Goal: Task Accomplishment & Management: Use online tool/utility

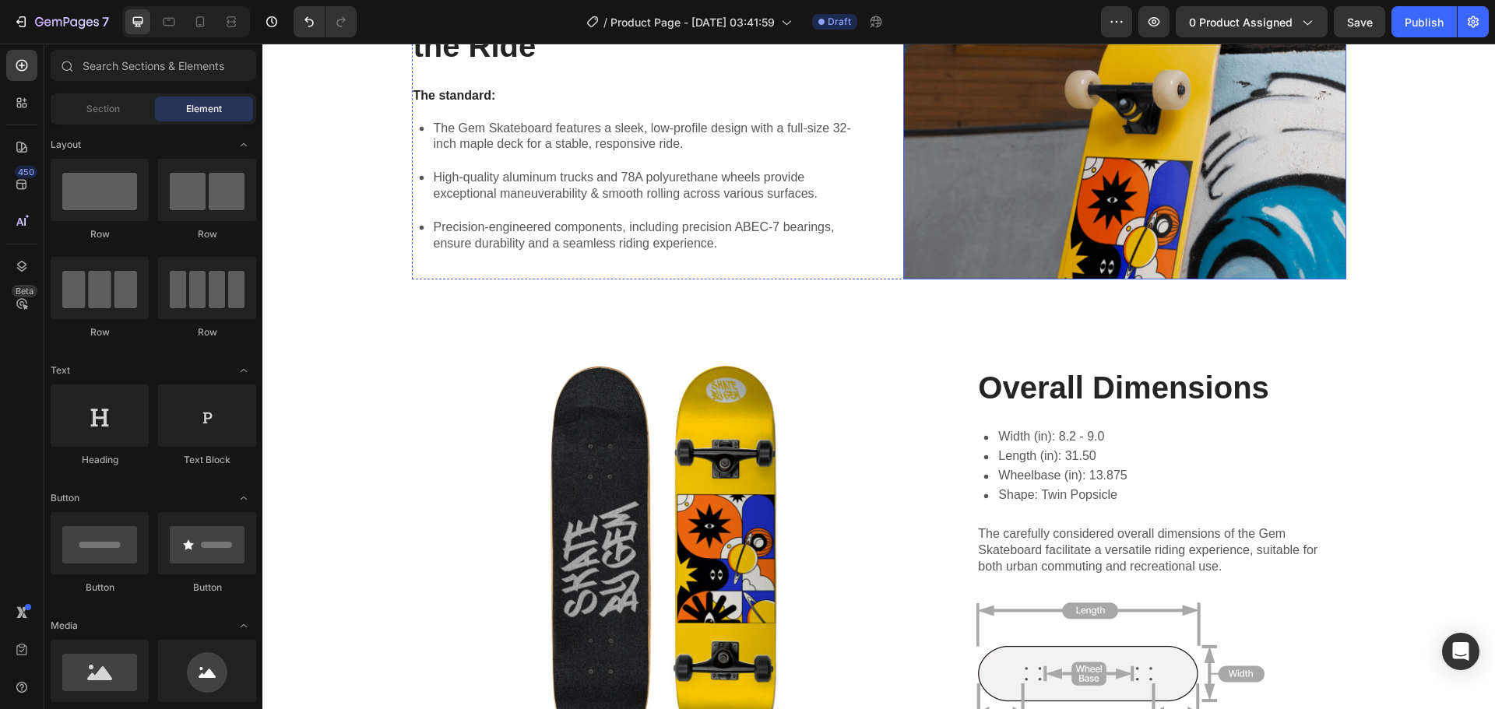
scroll to position [1324, 0]
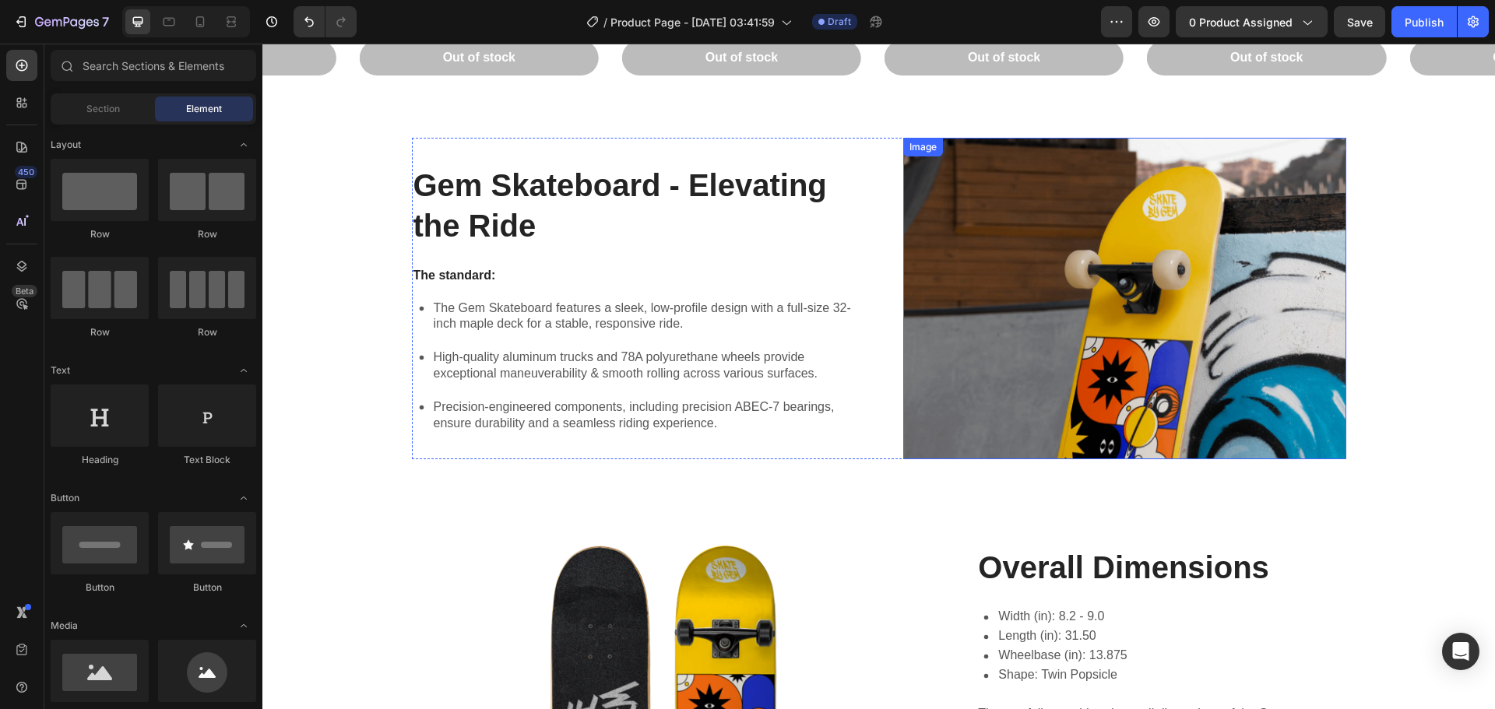
click at [1066, 280] on img at bounding box center [1124, 299] width 443 height 322
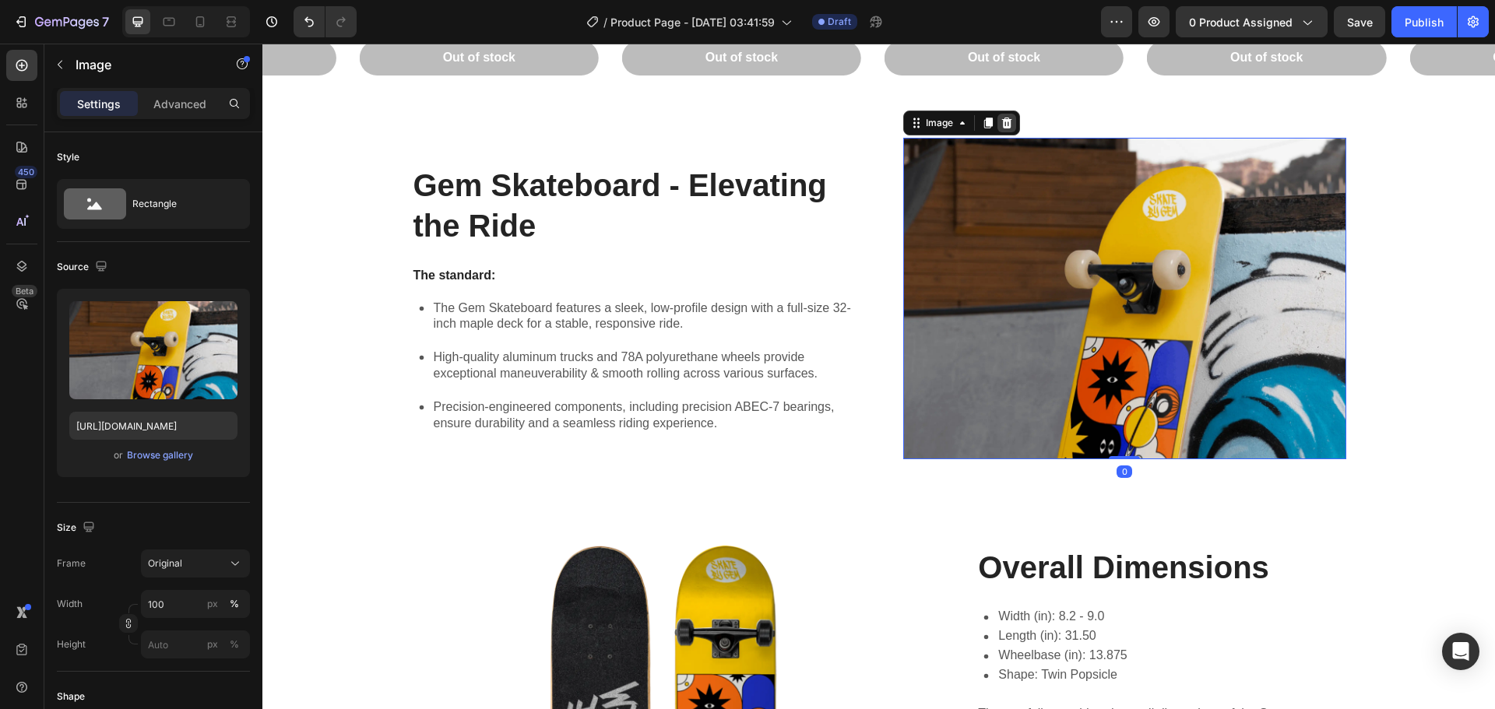
click at [1001, 123] on icon at bounding box center [1007, 123] width 12 height 12
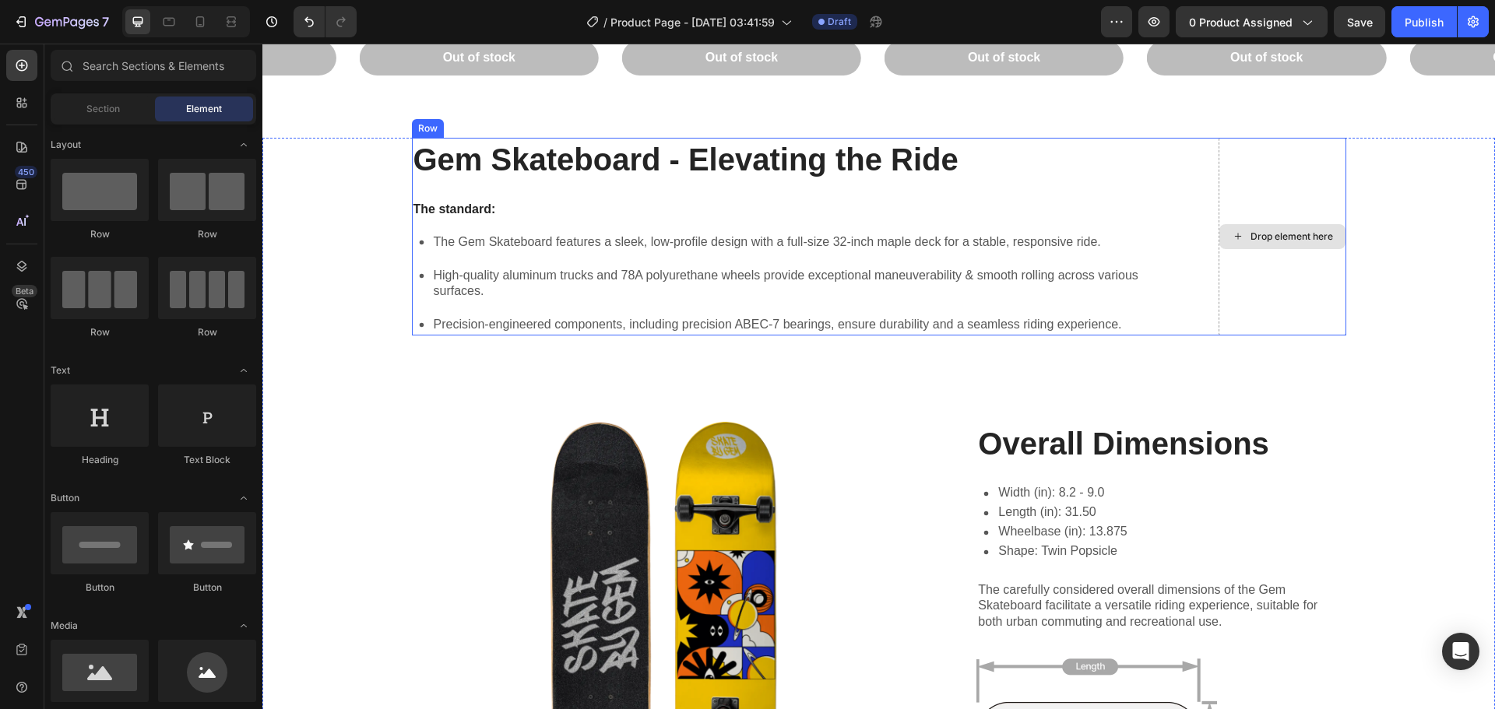
click at [1240, 223] on div "Drop element here" at bounding box center [1283, 237] width 128 height 198
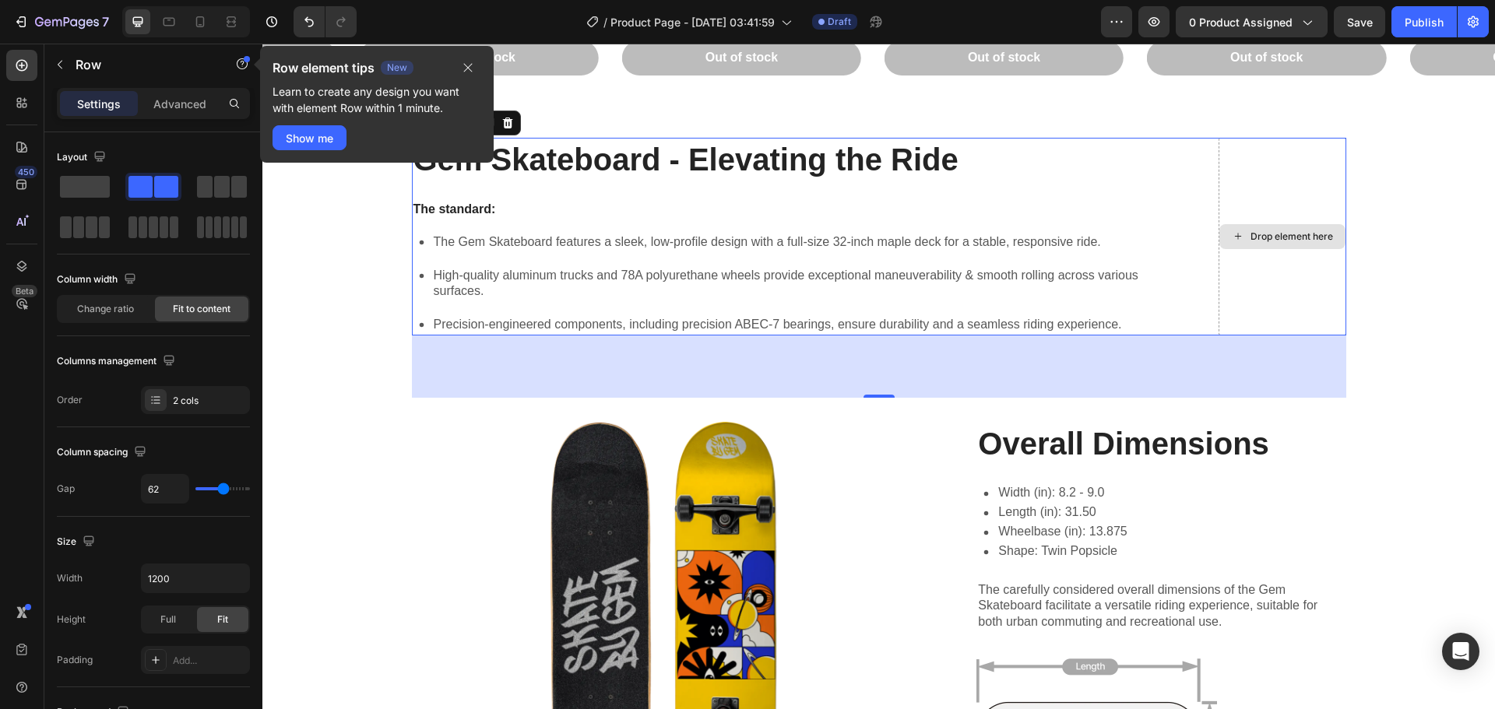
click at [1283, 234] on div "Drop element here" at bounding box center [1292, 237] width 83 height 12
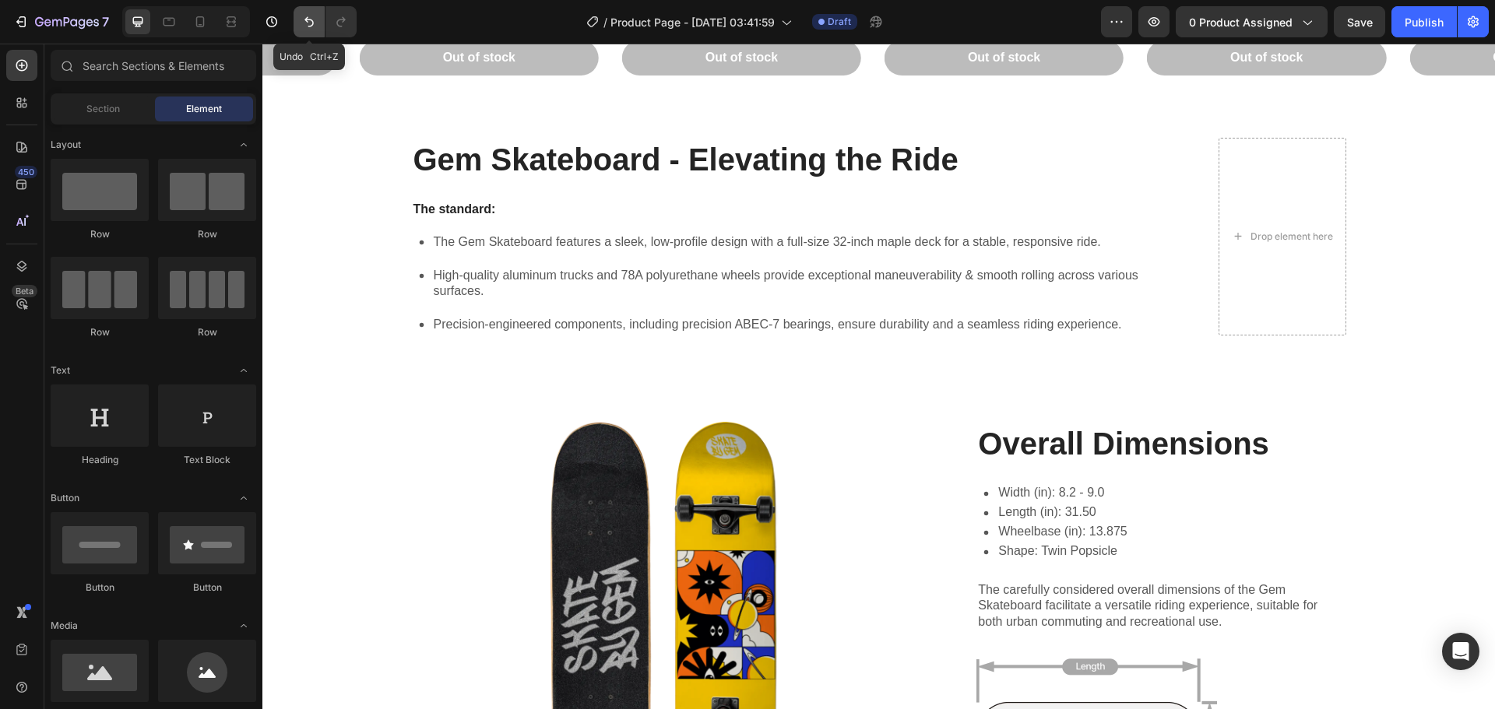
click at [305, 25] on icon "Undo/Redo" at bounding box center [309, 22] width 16 height 16
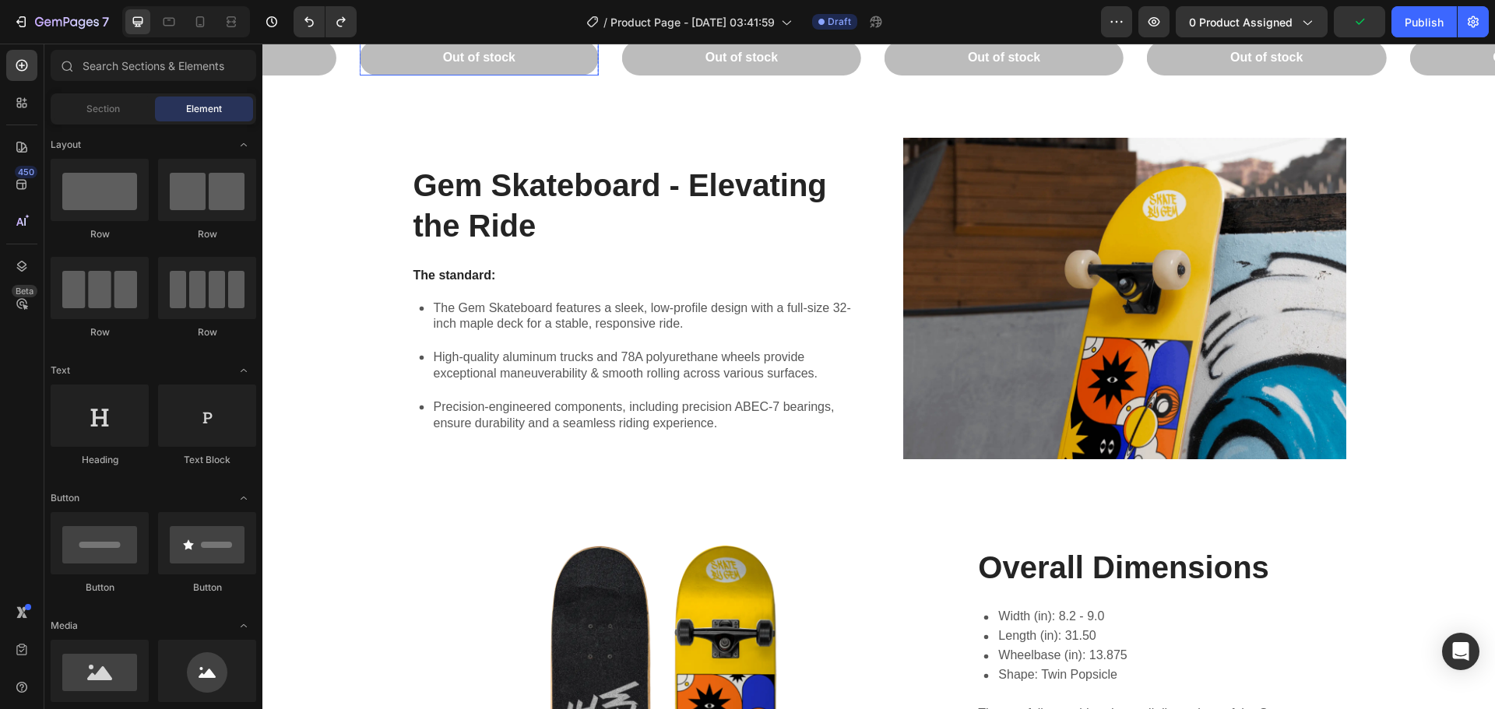
drag, startPoint x: 567, startPoint y: 64, endPoint x: 611, endPoint y: 302, distance: 242.4
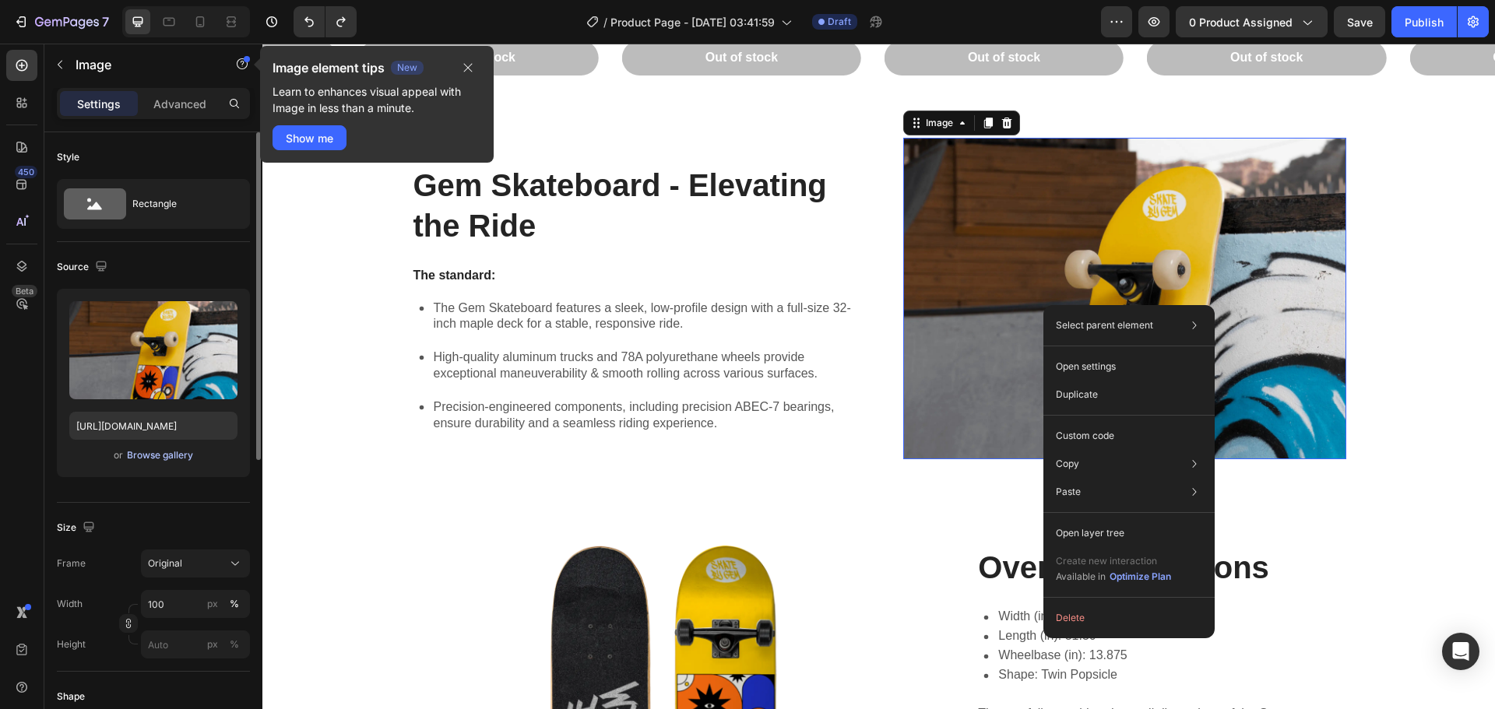
click at [179, 455] on div "Browse gallery" at bounding box center [160, 456] width 66 height 14
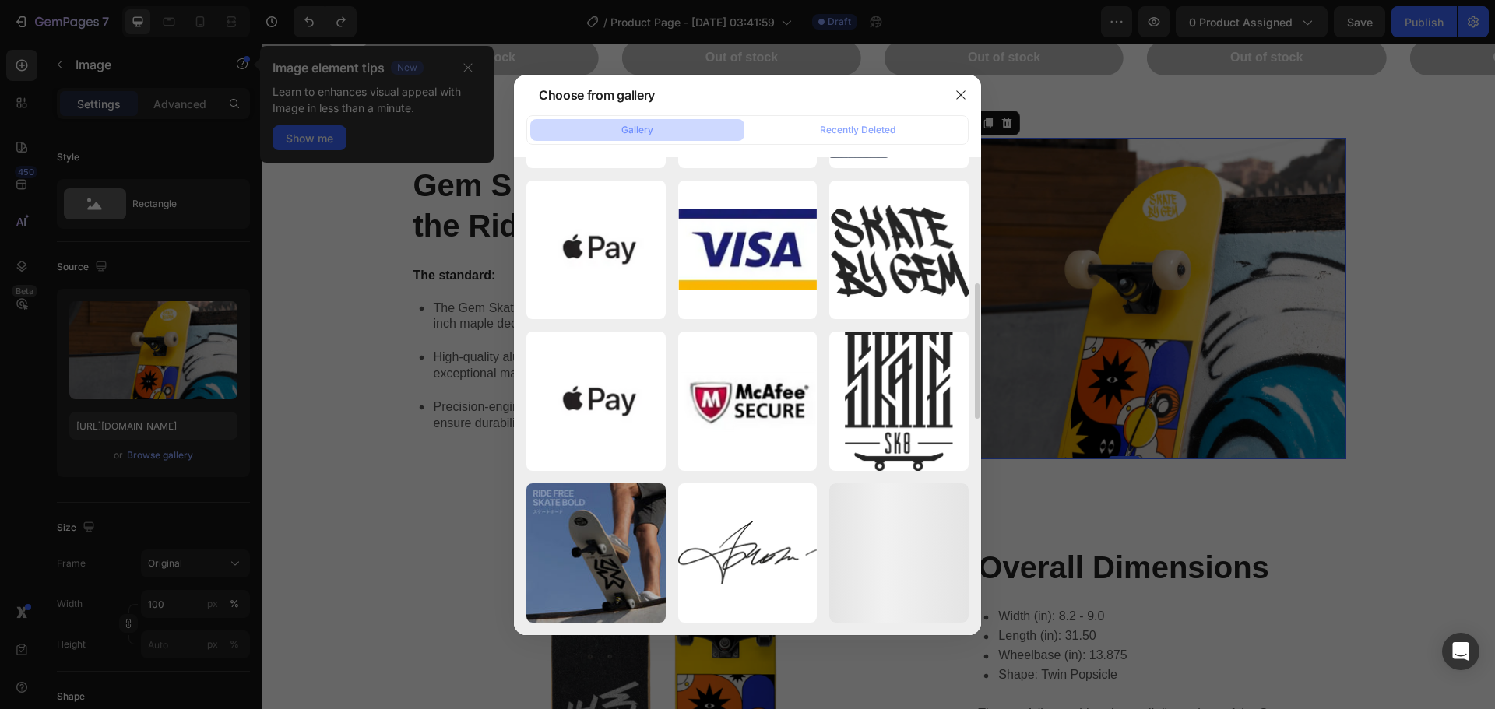
scroll to position [210, 0]
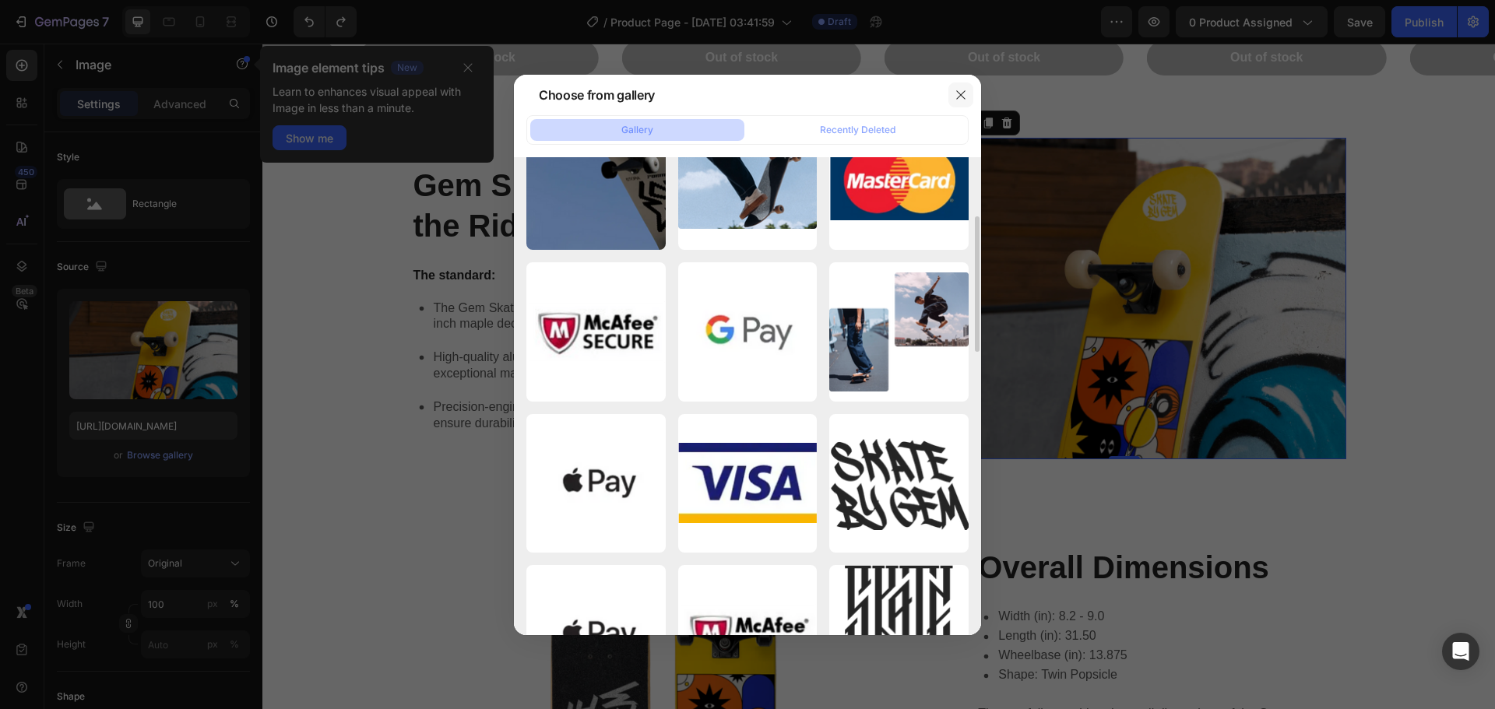
click at [960, 98] on icon "button" at bounding box center [961, 95] width 12 height 12
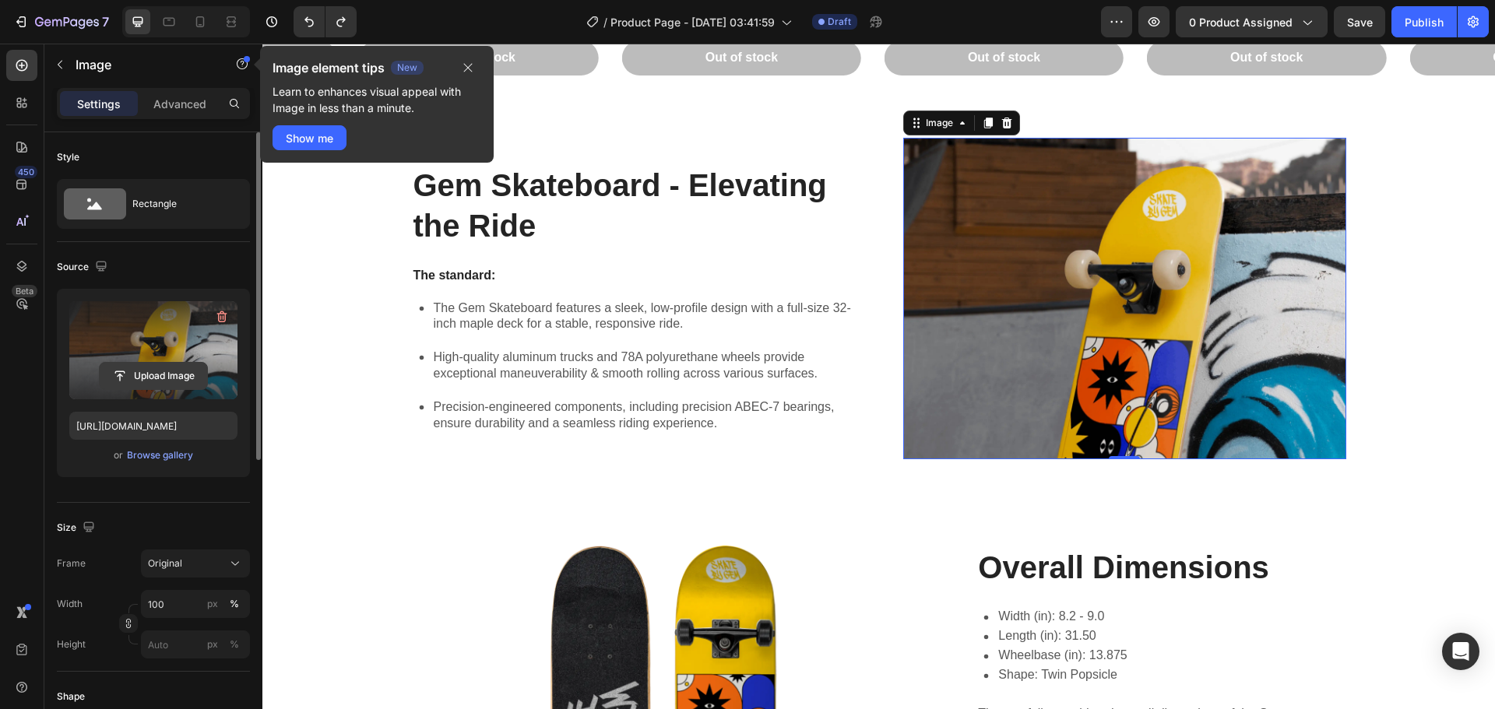
click at [176, 375] on input "file" at bounding box center [153, 376] width 107 height 26
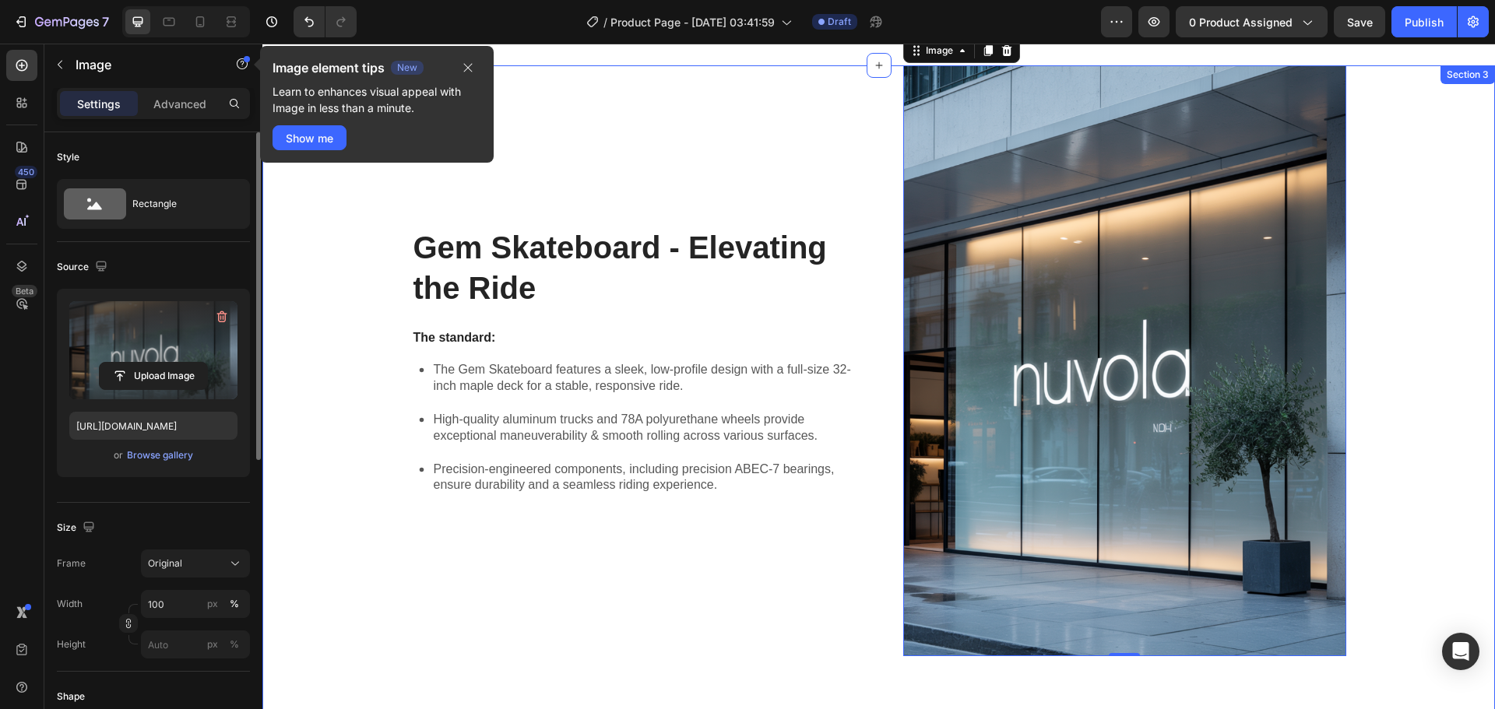
scroll to position [1402, 0]
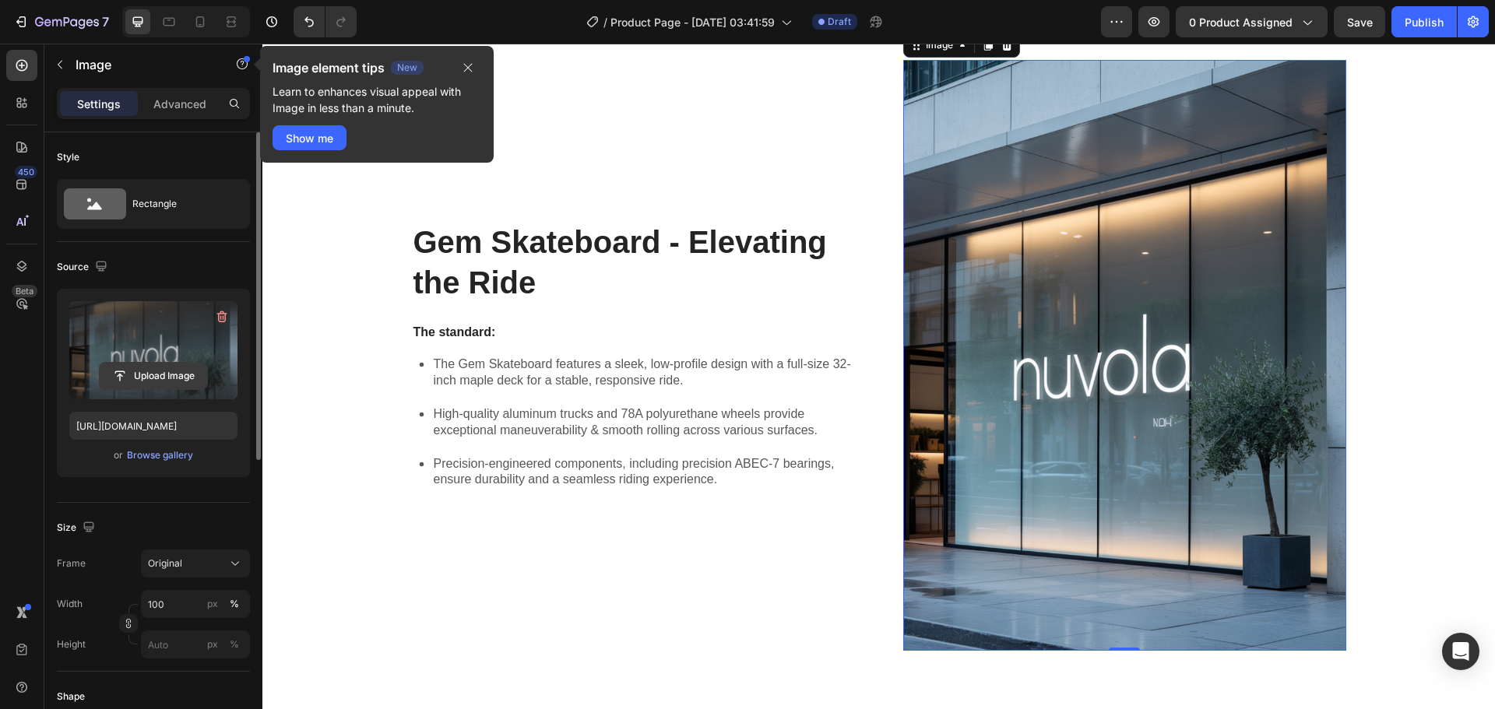
click at [173, 376] on input "file" at bounding box center [153, 376] width 107 height 26
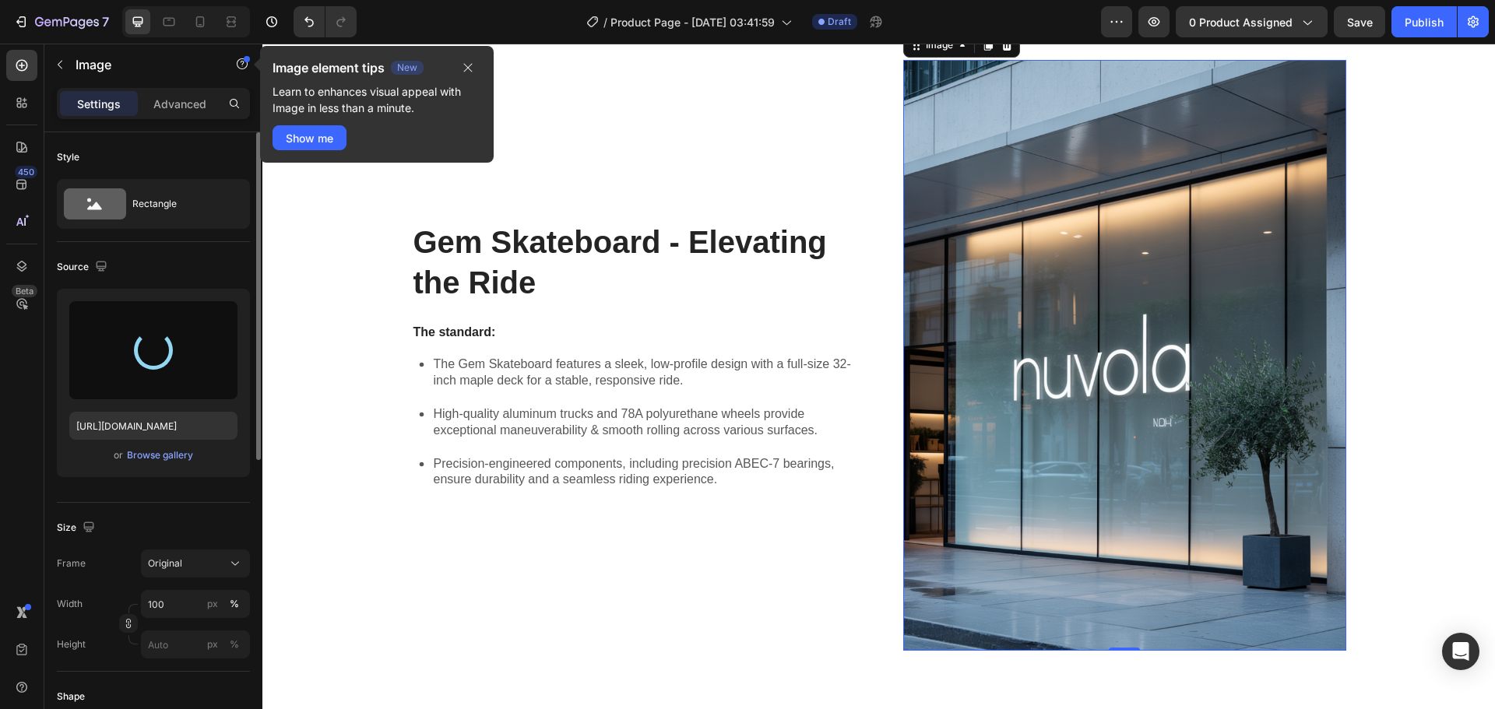
type input "[URL][DOMAIN_NAME]"
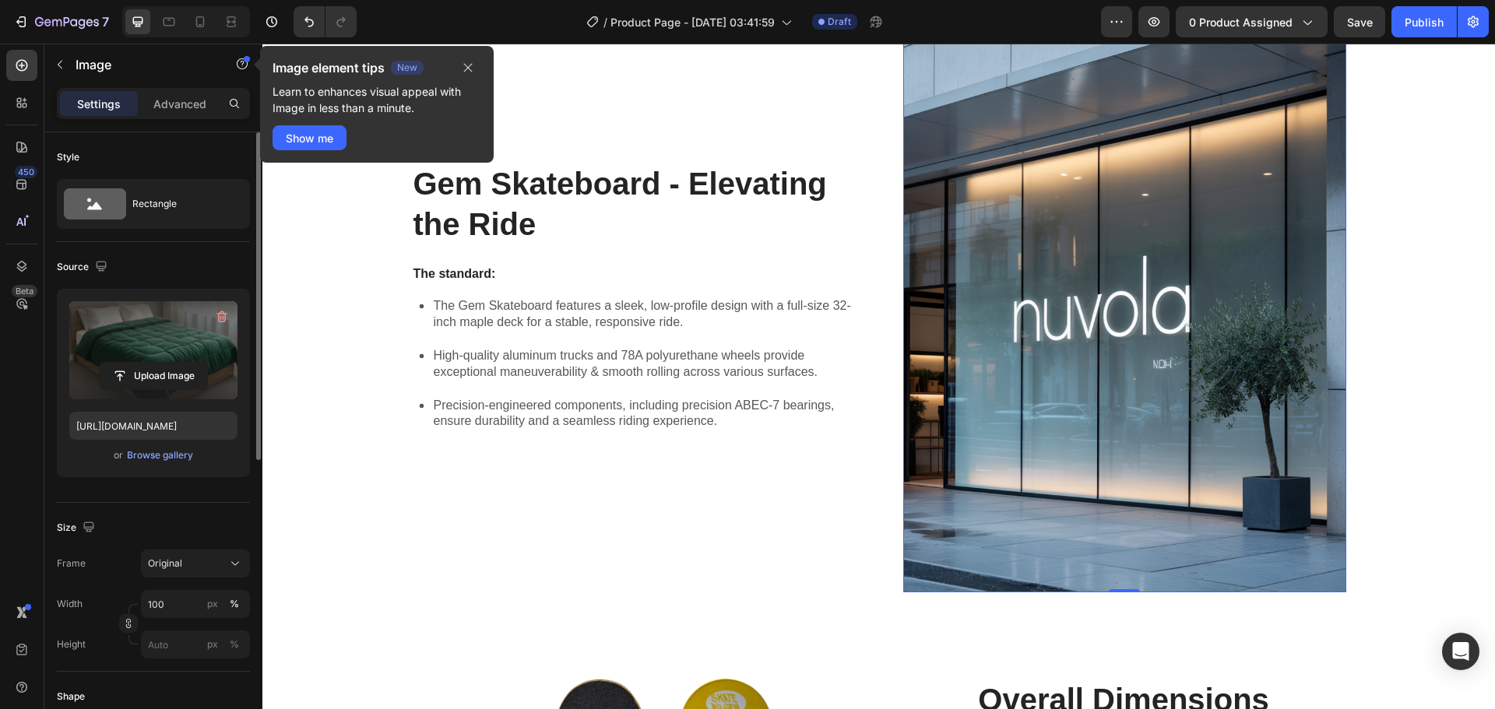
scroll to position [1246, 0]
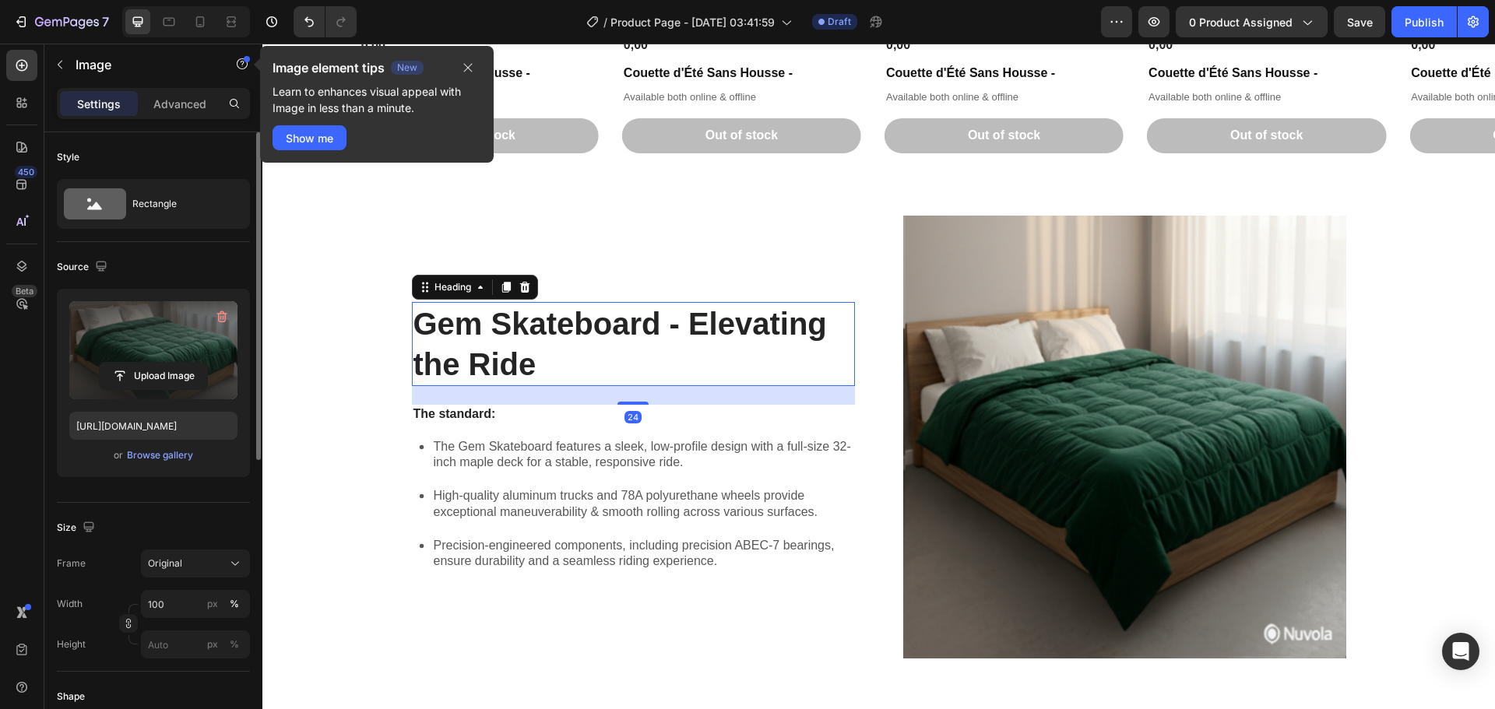
click at [639, 343] on h2 "Gem Skateboard - Elevating the Ride" at bounding box center [633, 344] width 443 height 84
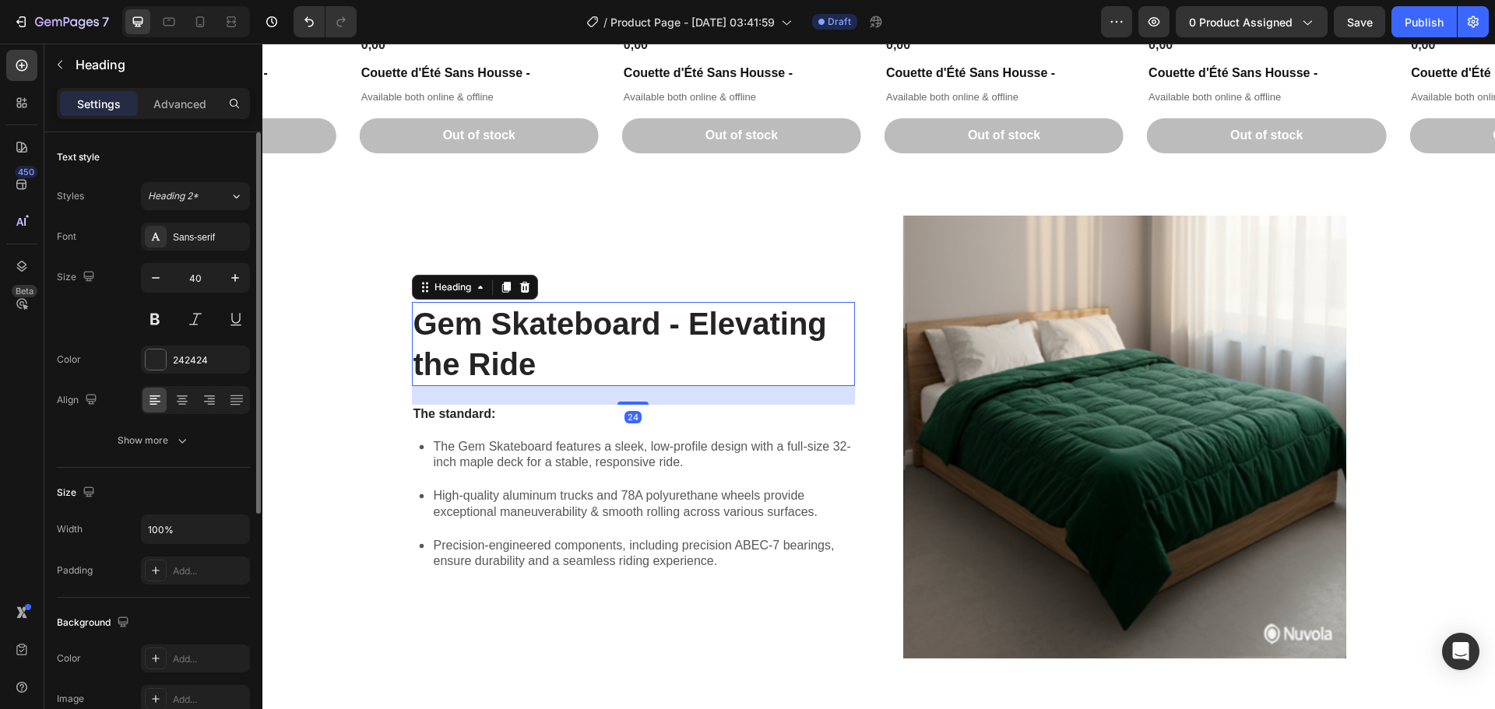
click at [526, 363] on h2 "Gem Skateboard - Elevating the Ride" at bounding box center [633, 344] width 443 height 84
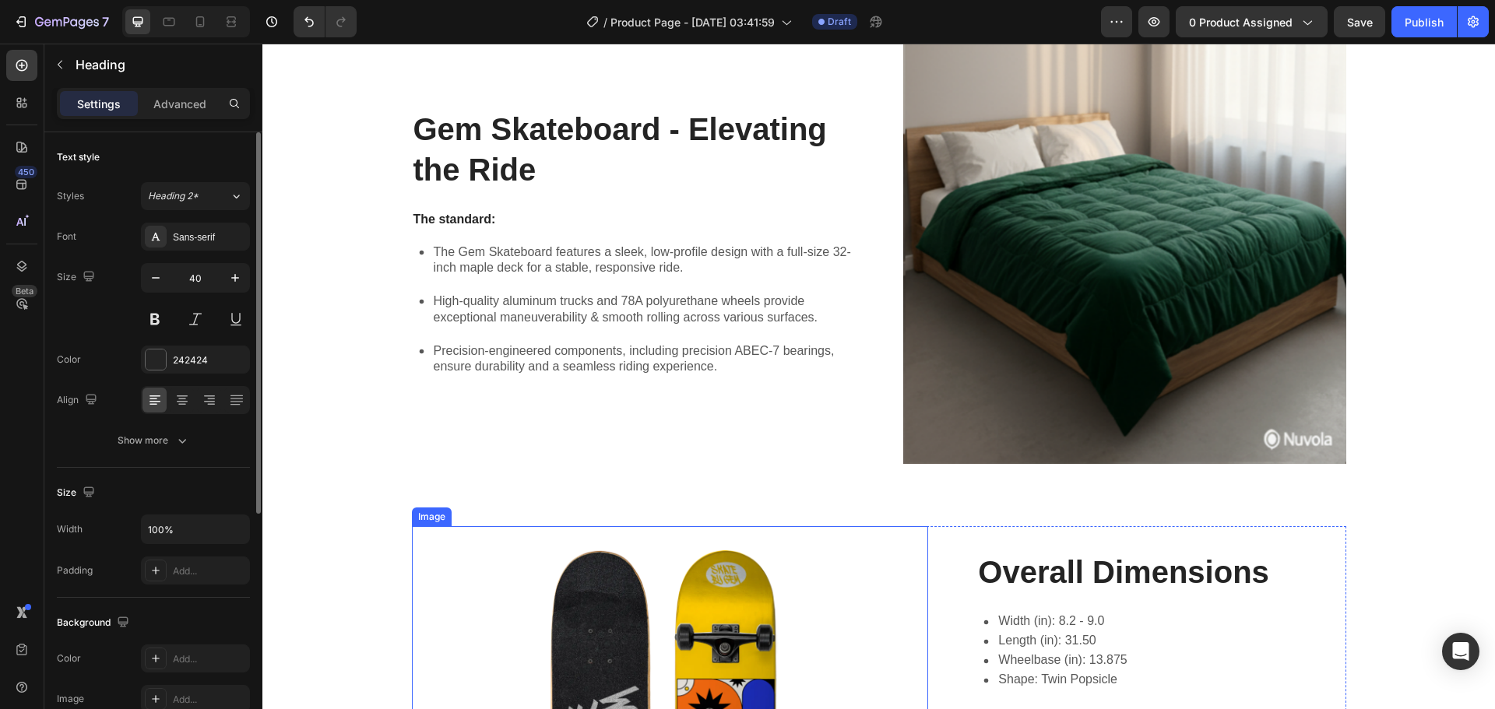
scroll to position [1635, 0]
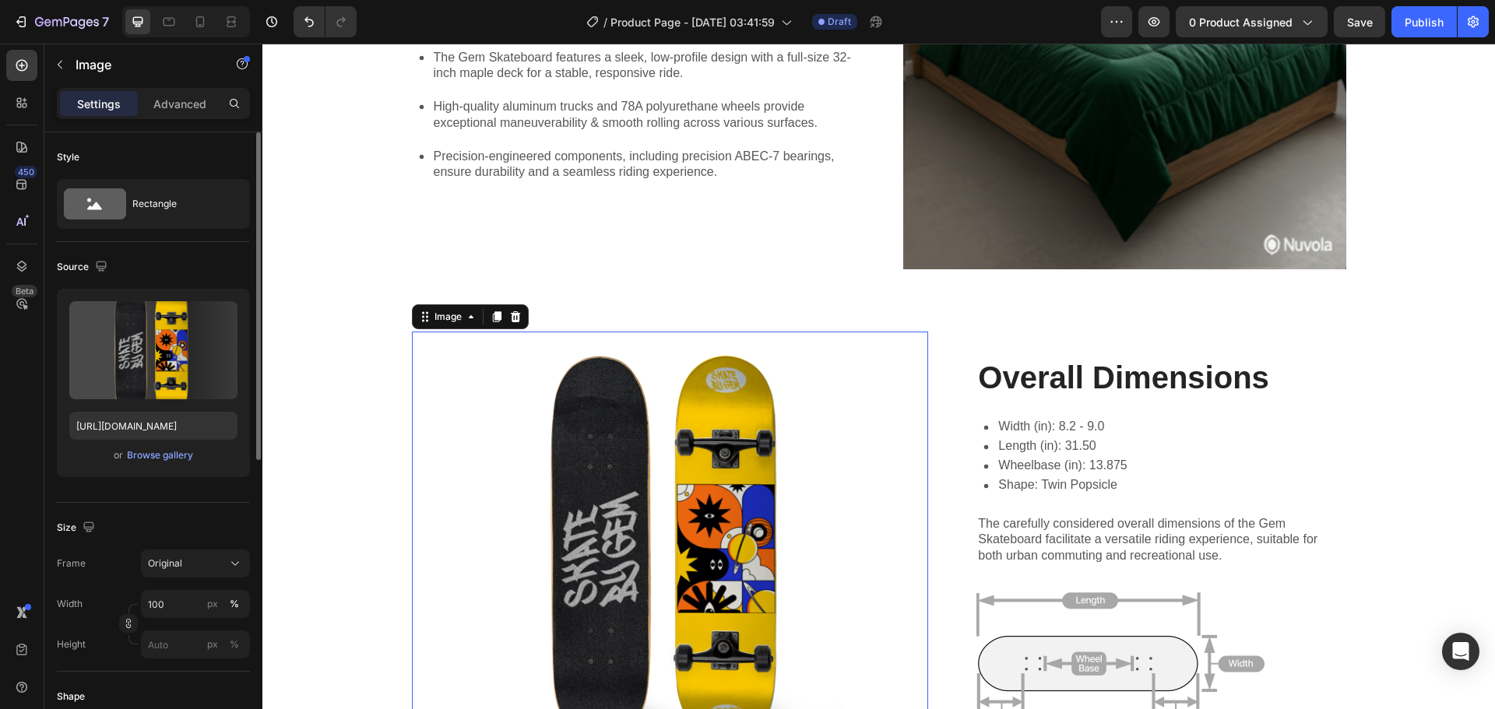
click at [718, 414] on img at bounding box center [670, 548] width 517 height 433
click at [512, 322] on icon at bounding box center [515, 316] width 10 height 11
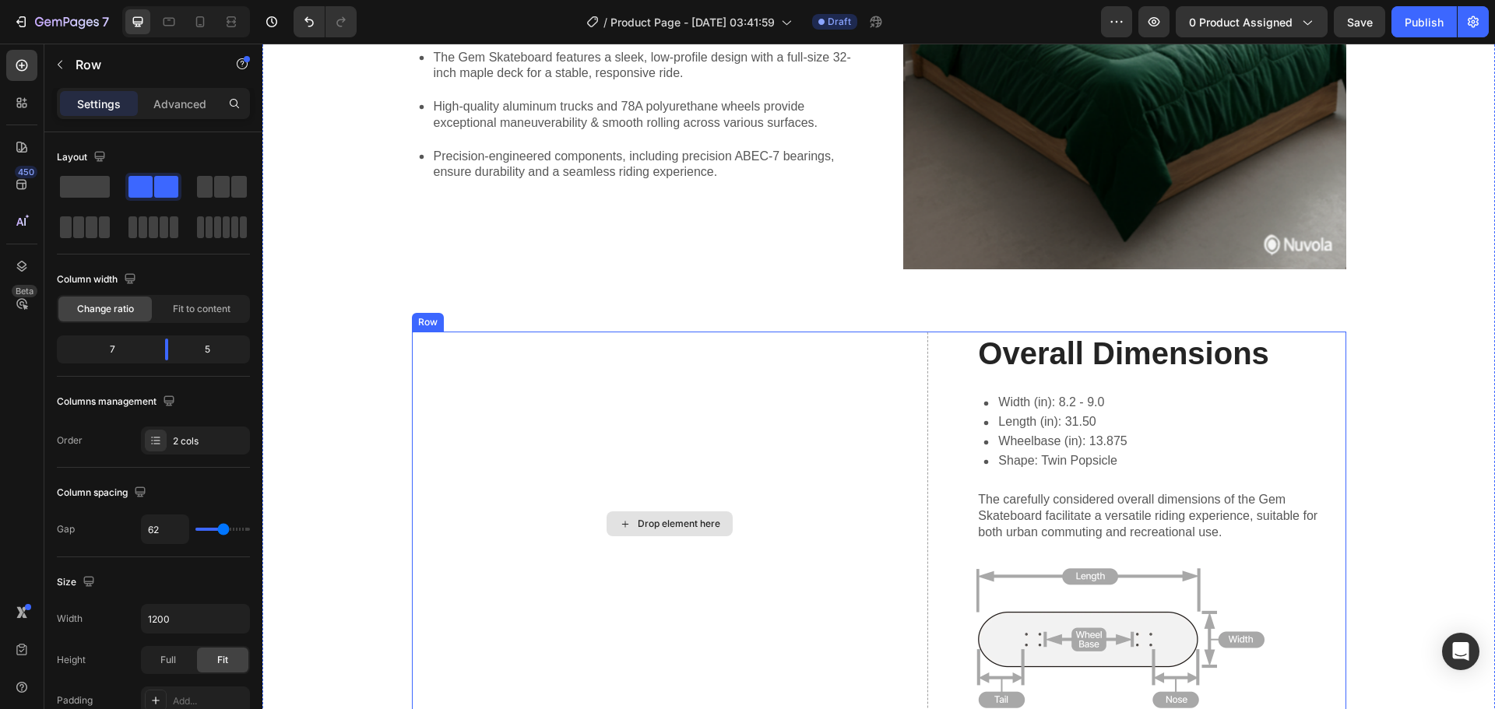
click at [646, 509] on div "Drop element here" at bounding box center [670, 524] width 517 height 385
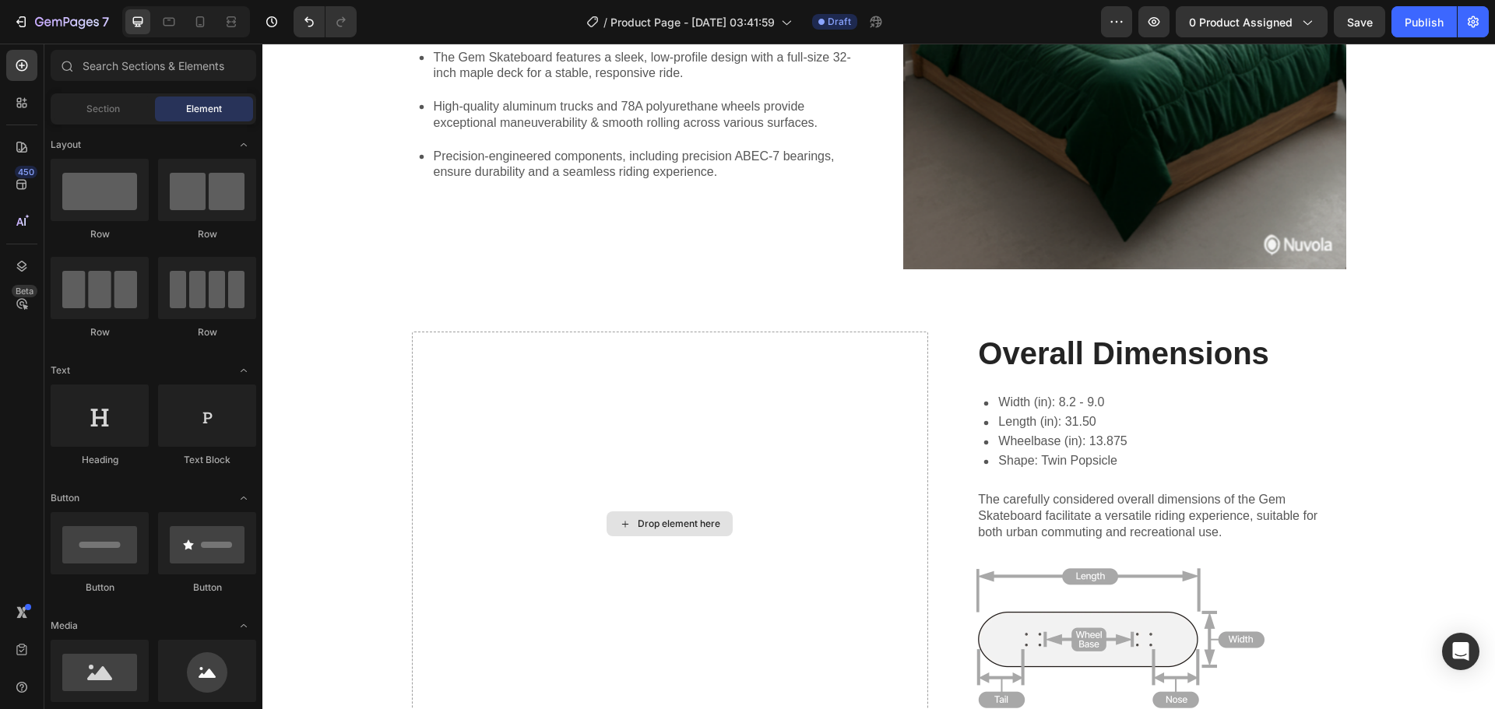
click at [646, 516] on div "Drop element here" at bounding box center [670, 524] width 126 height 25
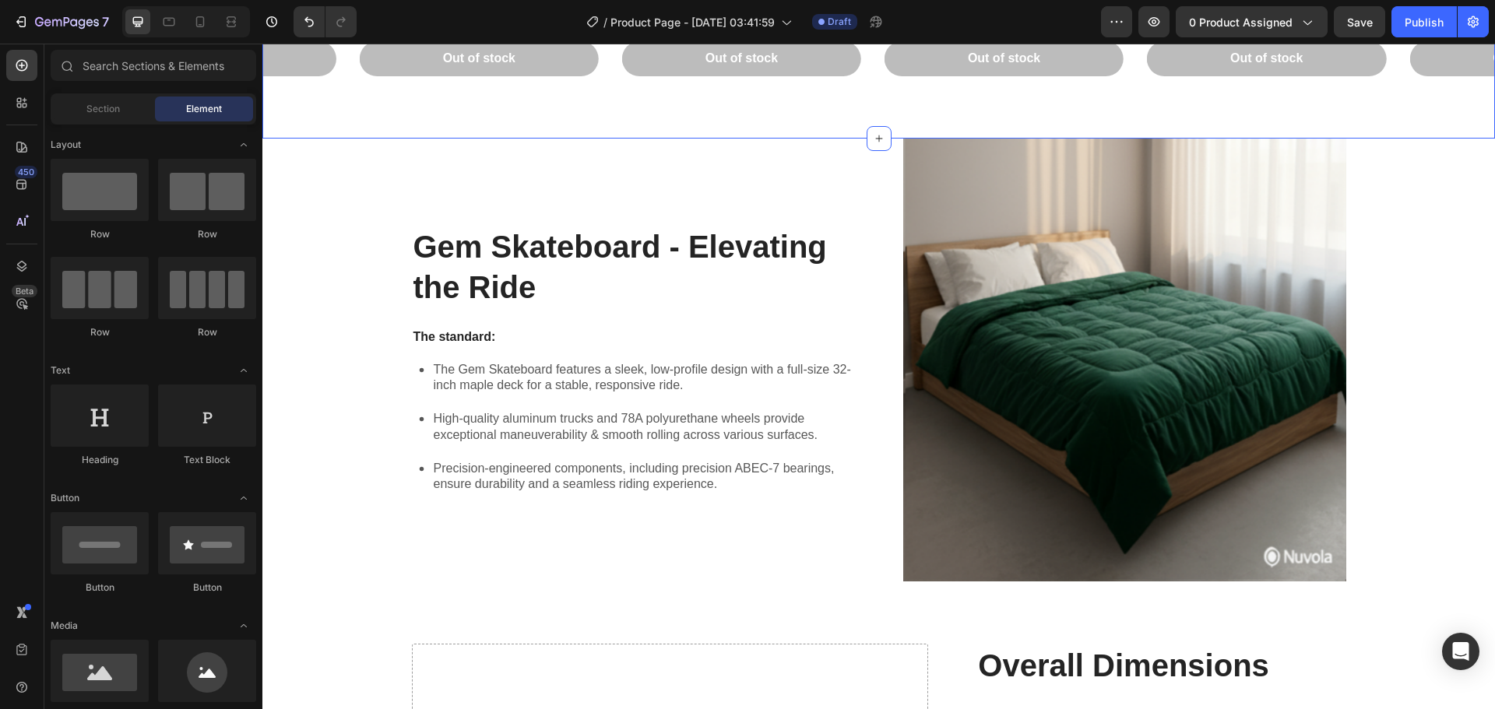
scroll to position [1246, 0]
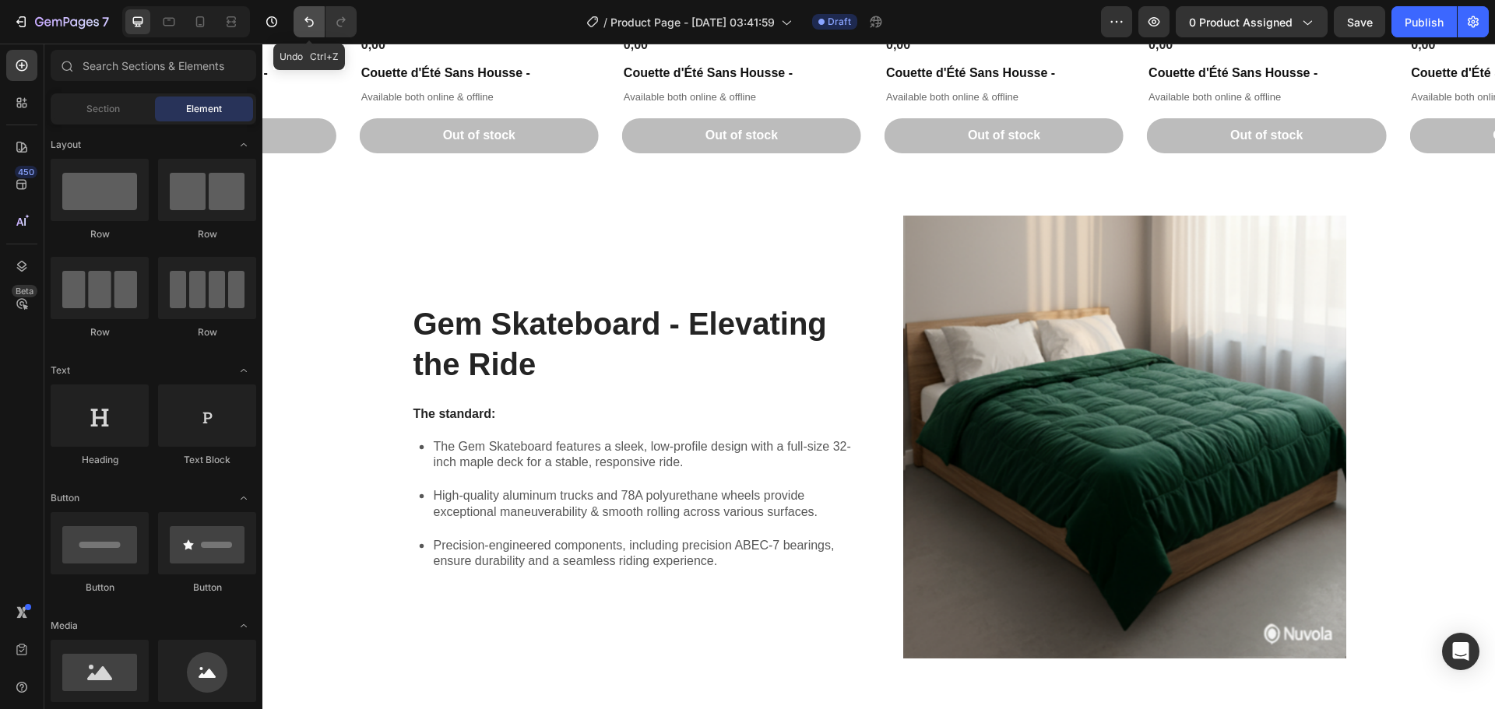
click at [301, 22] on icon "Undo/Redo" at bounding box center [309, 22] width 16 height 16
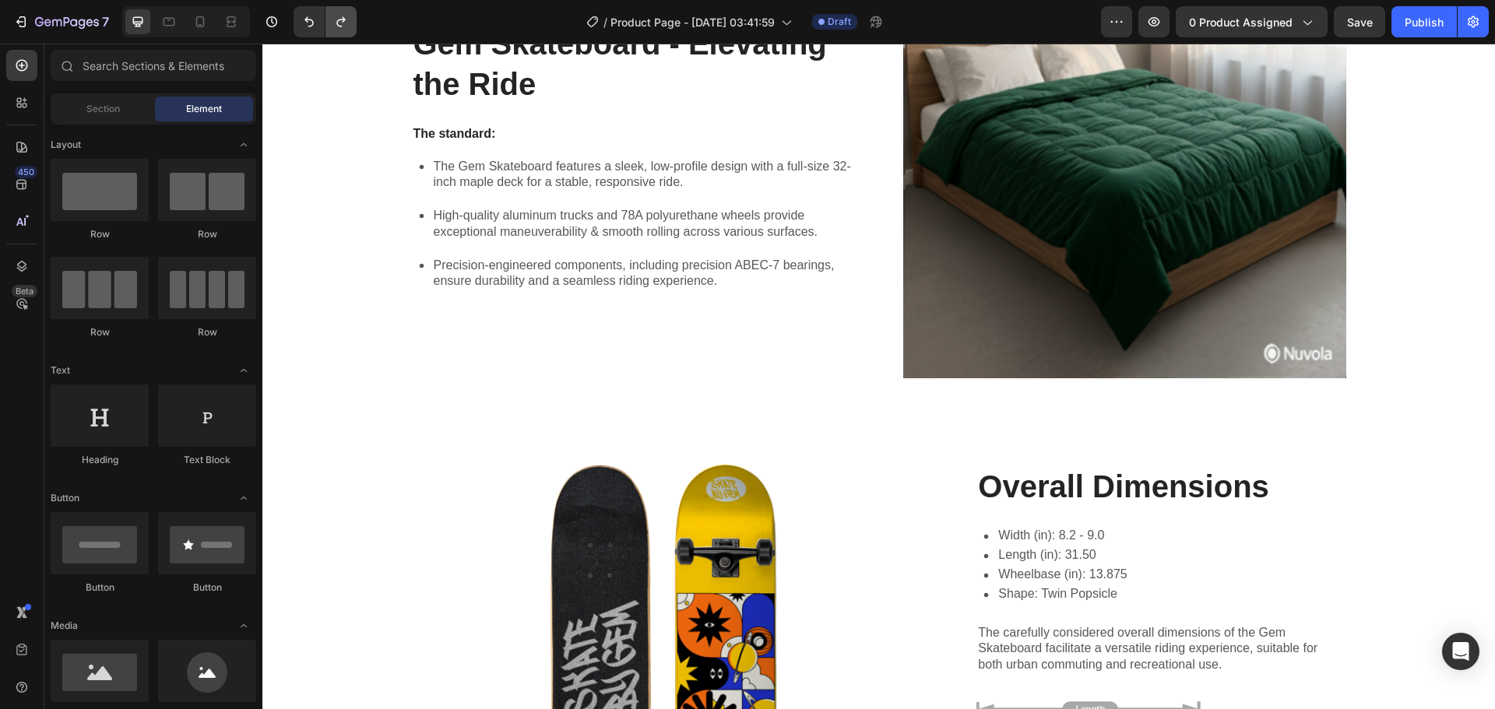
scroll to position [1635, 0]
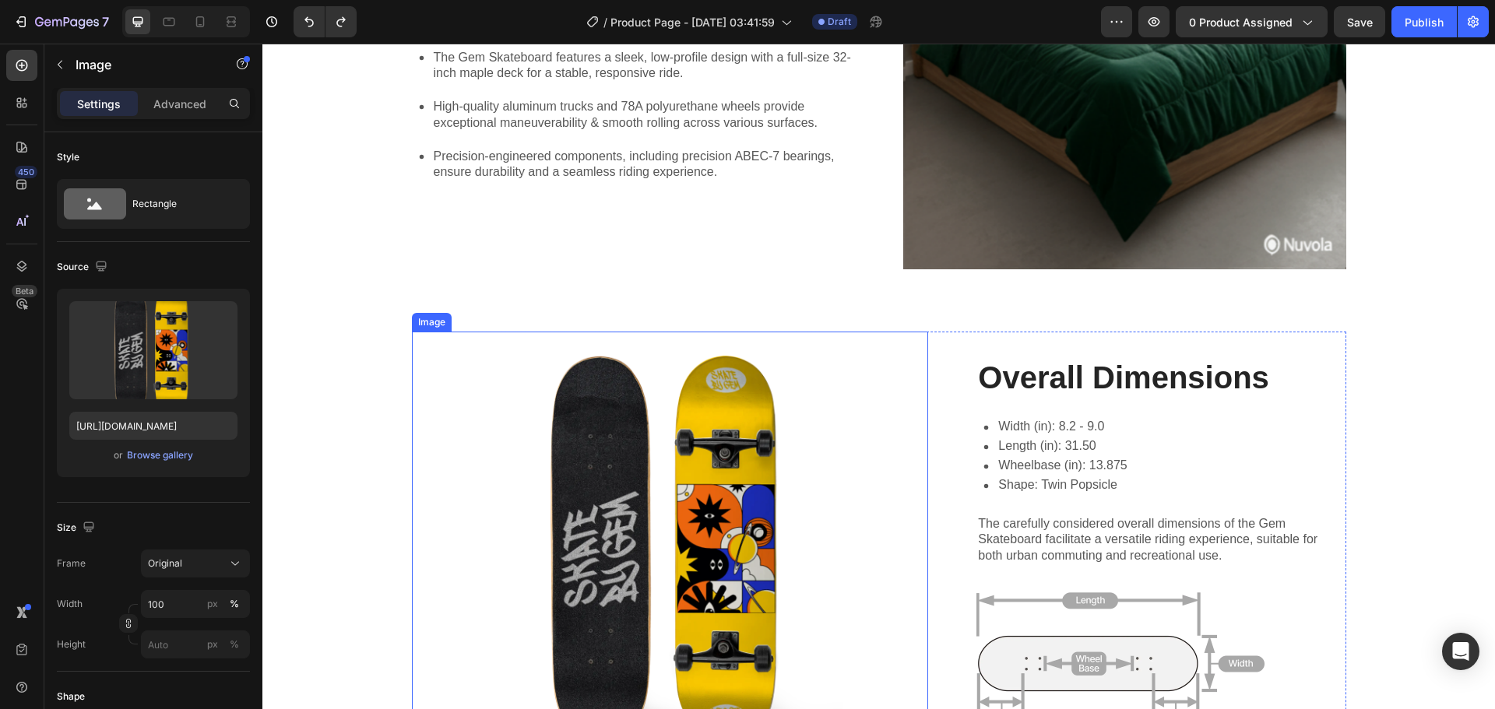
click at [633, 465] on img at bounding box center [670, 548] width 517 height 433
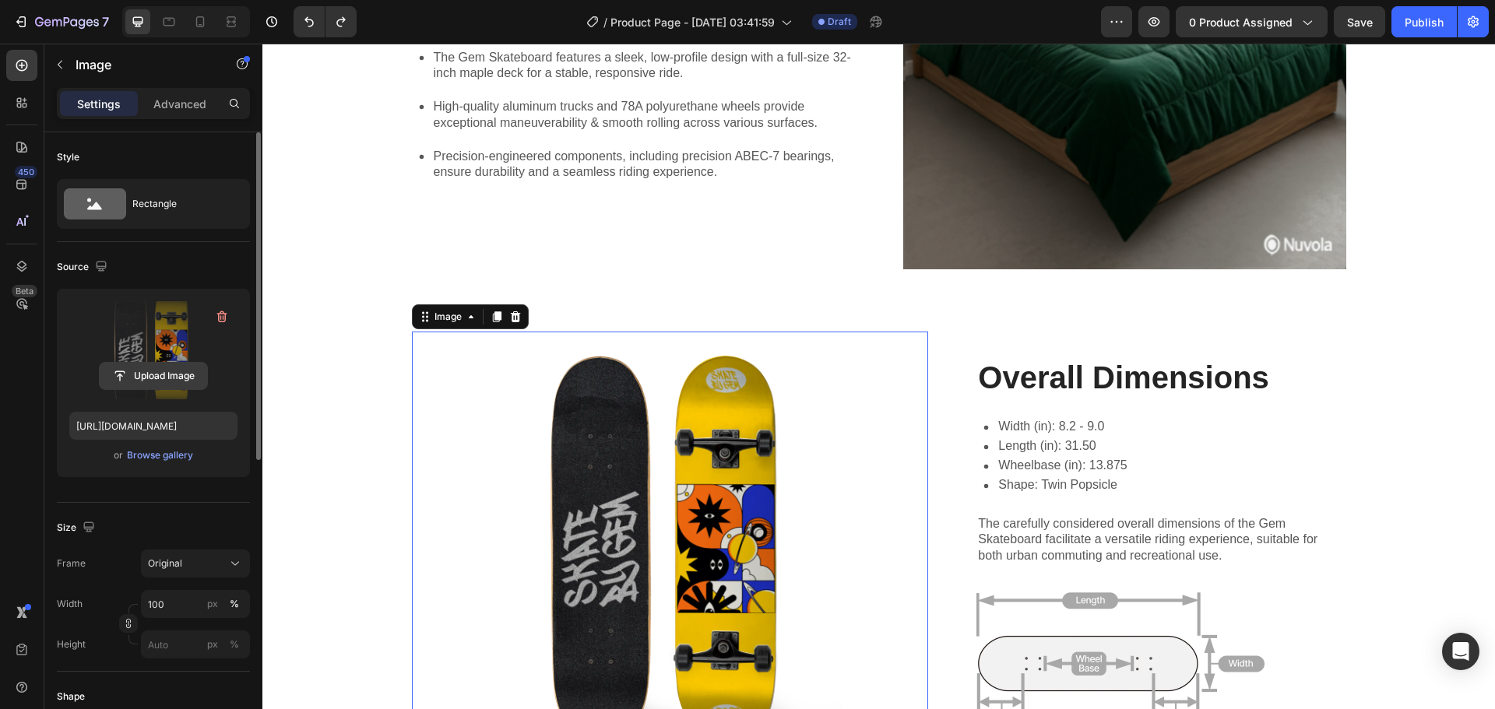
click at [163, 373] on input "file" at bounding box center [153, 376] width 107 height 26
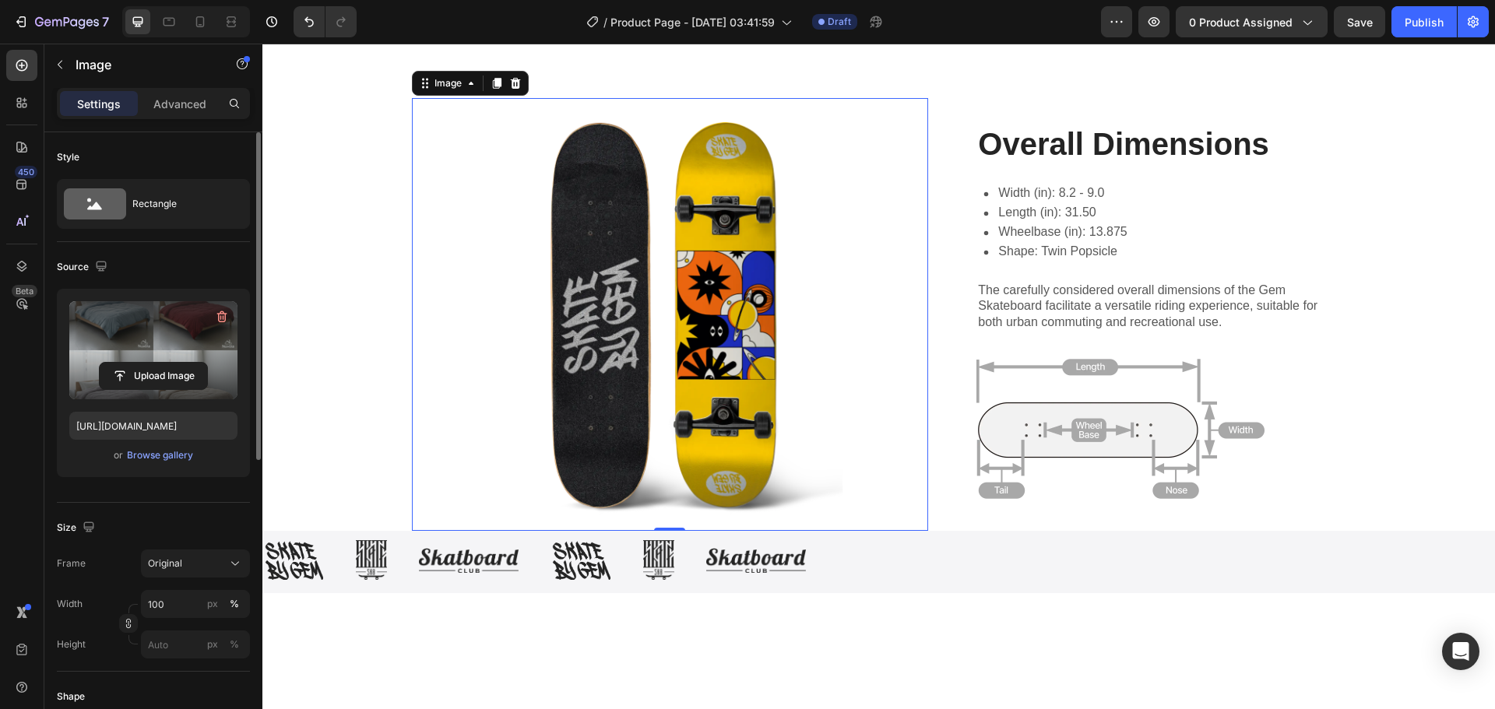
type input "[URL][DOMAIN_NAME]"
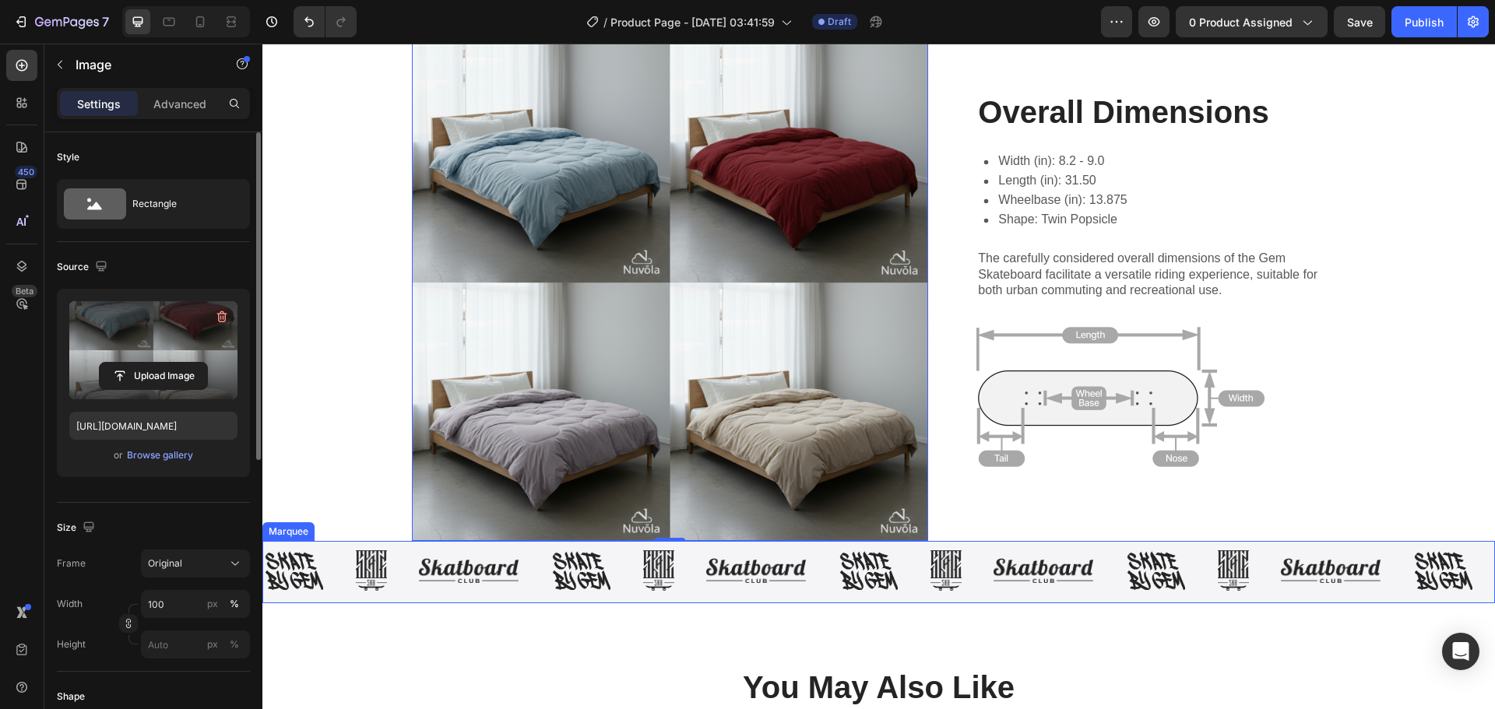
scroll to position [1947, 0]
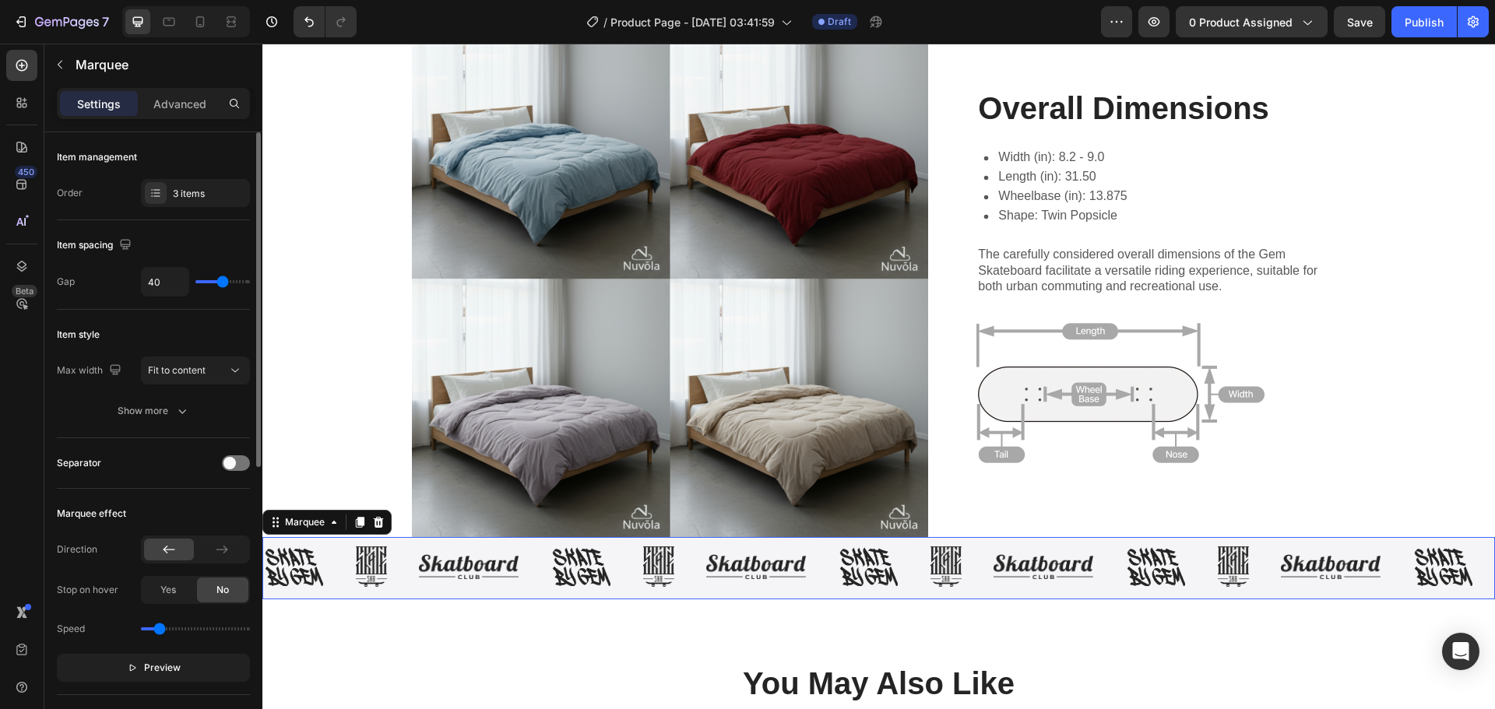
click at [832, 552] on div "Image Image Image" at bounding box center [694, 567] width 287 height 40
click at [386, 523] on div at bounding box center [378, 522] width 19 height 19
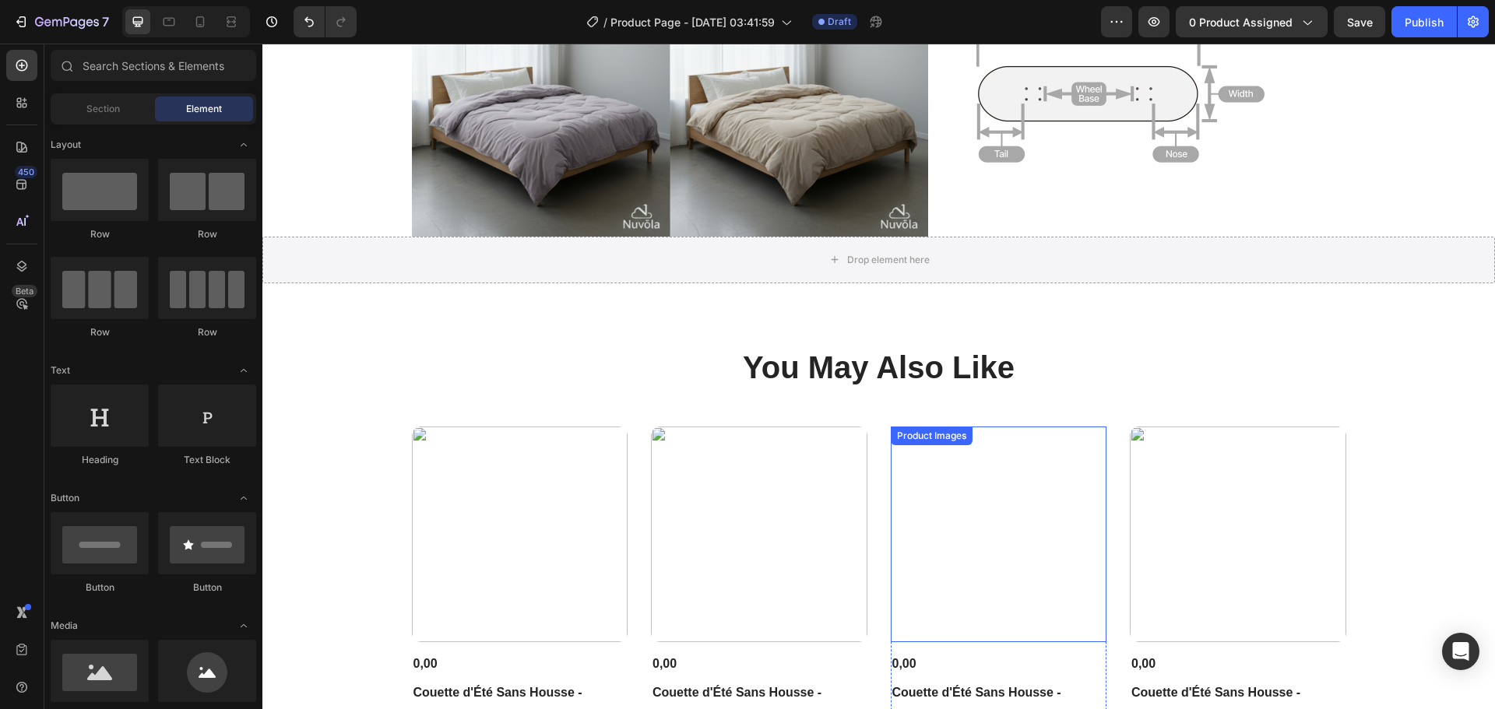
scroll to position [2258, 0]
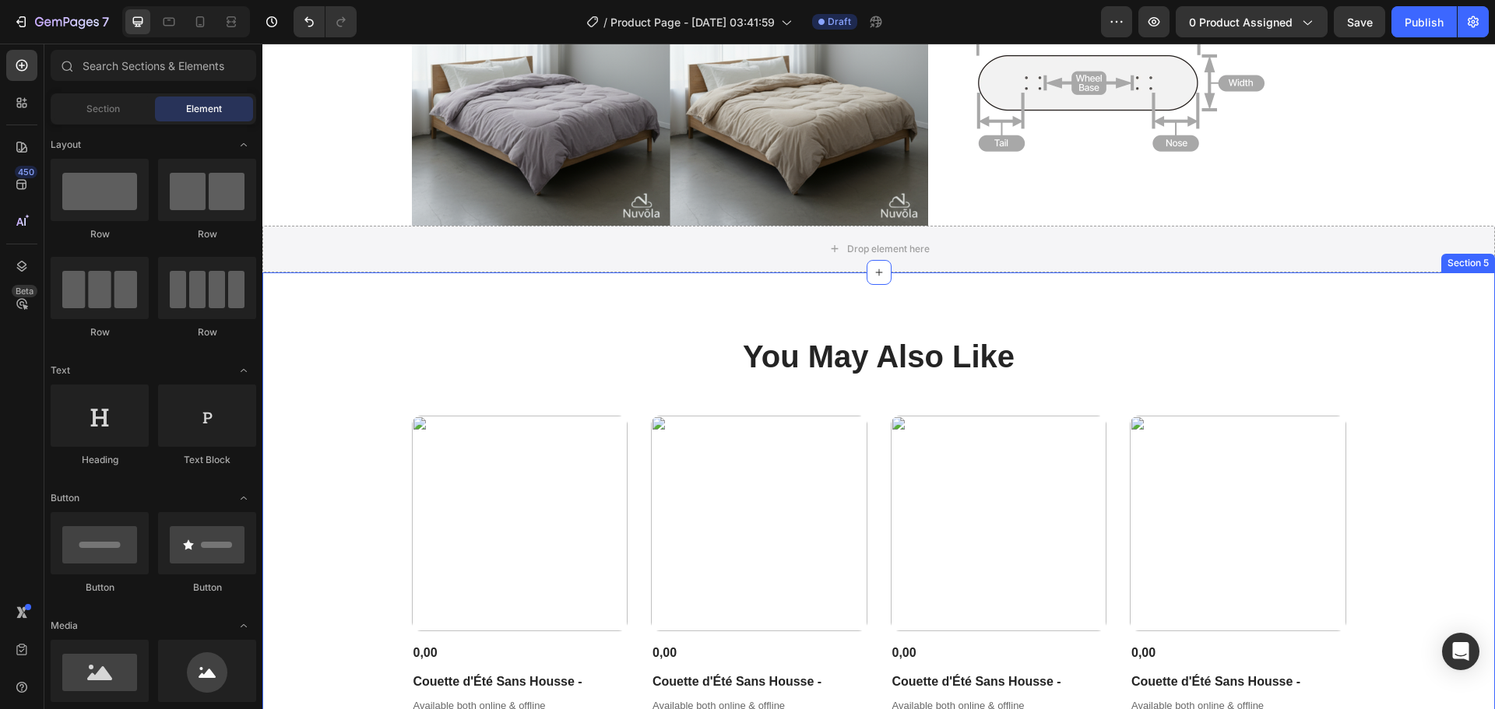
click at [1119, 321] on div "You May Also Like Heading Product Images 0,00 Product Price Product Price Couet…" at bounding box center [878, 549] width 1233 height 552
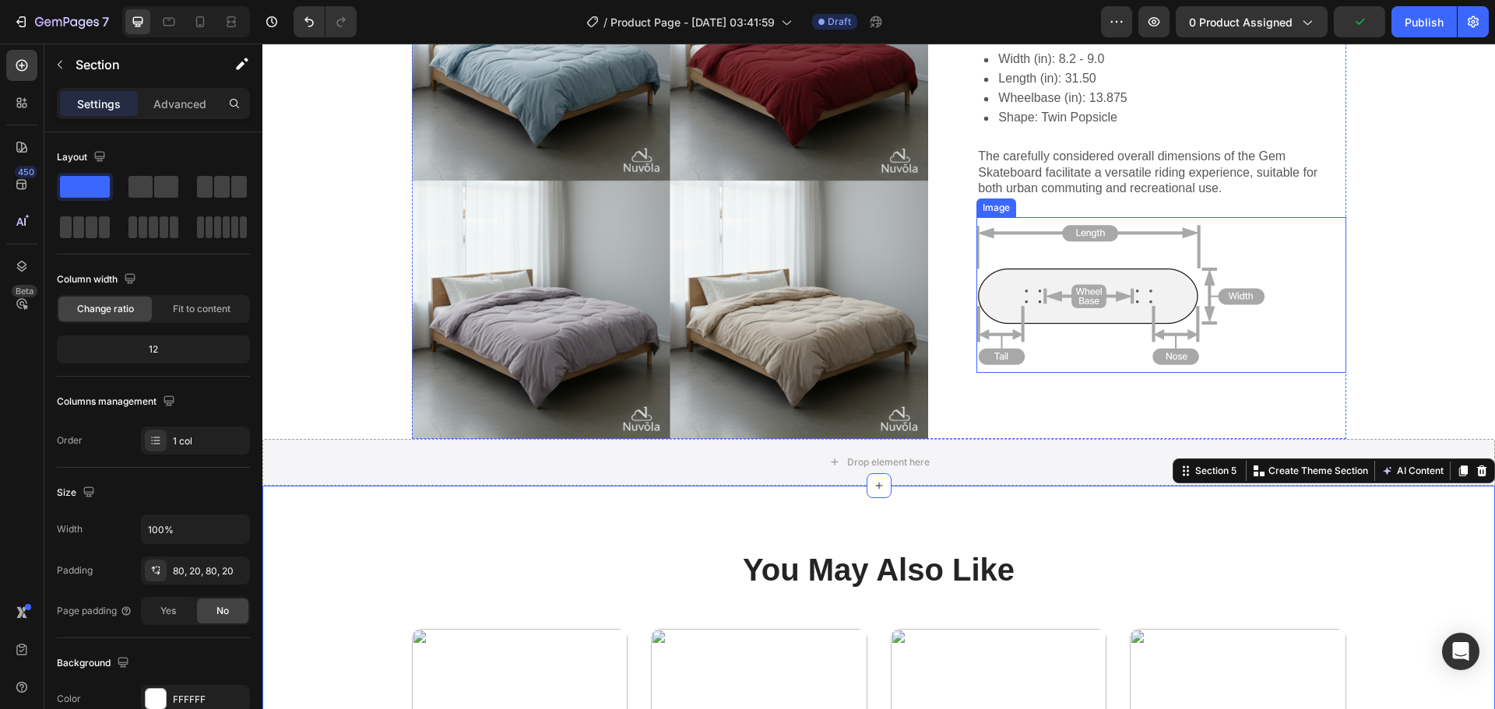
scroll to position [2025, 0]
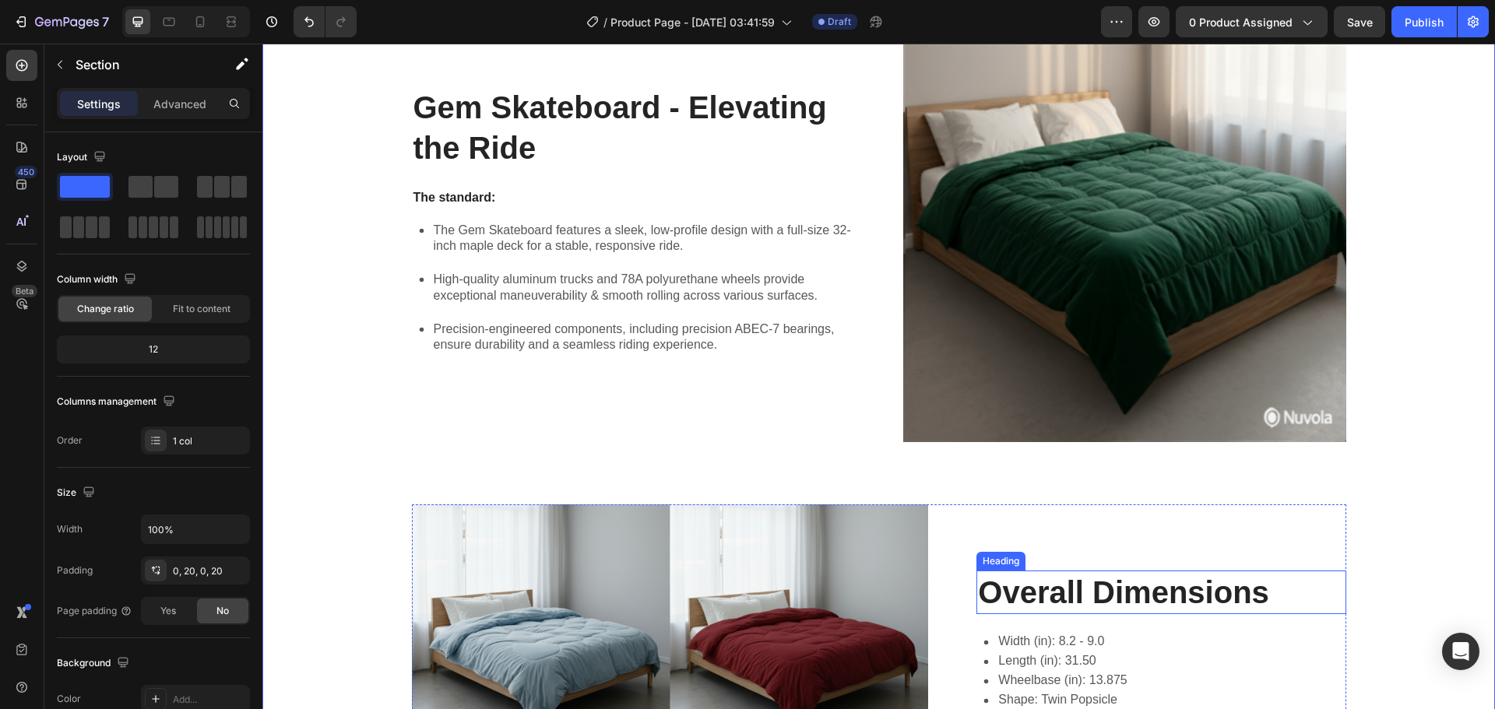
scroll to position [1324, 0]
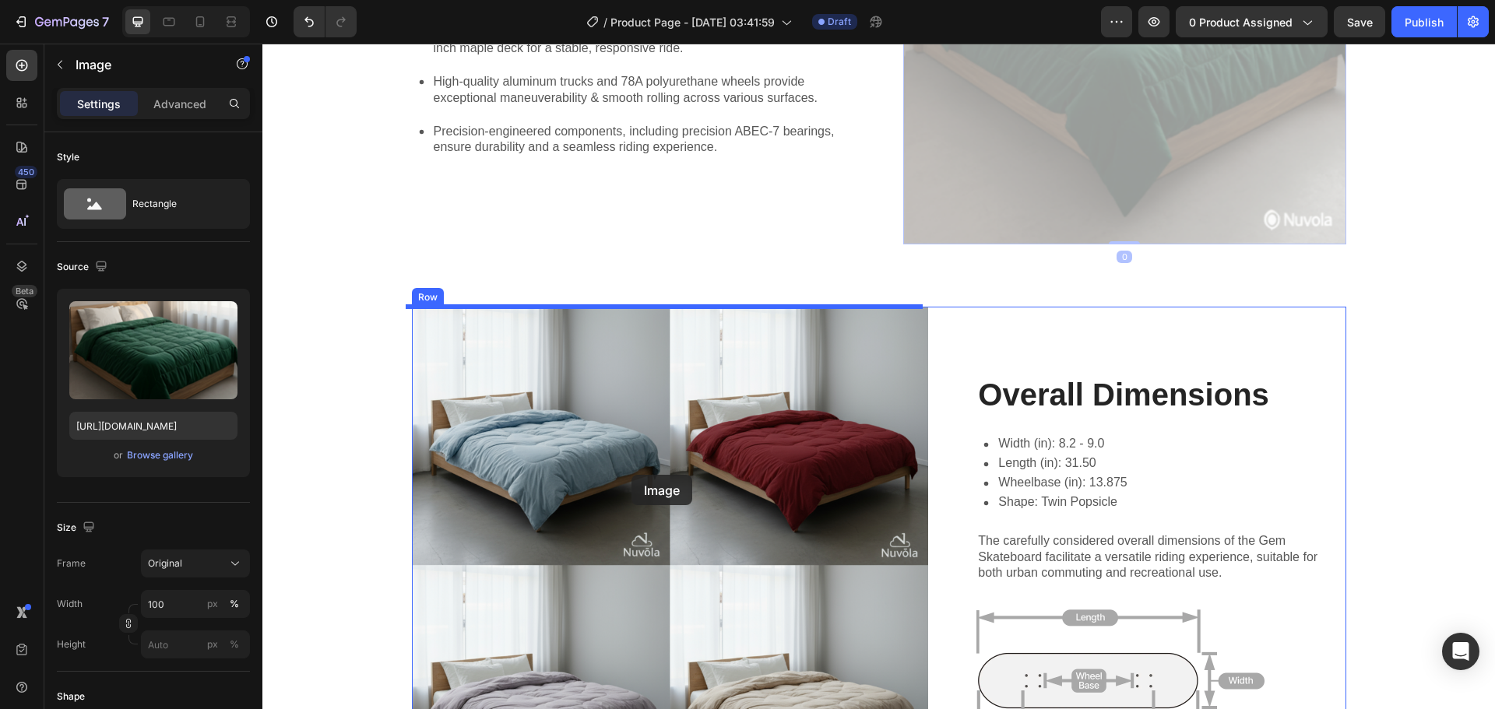
drag, startPoint x: 1128, startPoint y: 364, endPoint x: 632, endPoint y: 475, distance: 508.2
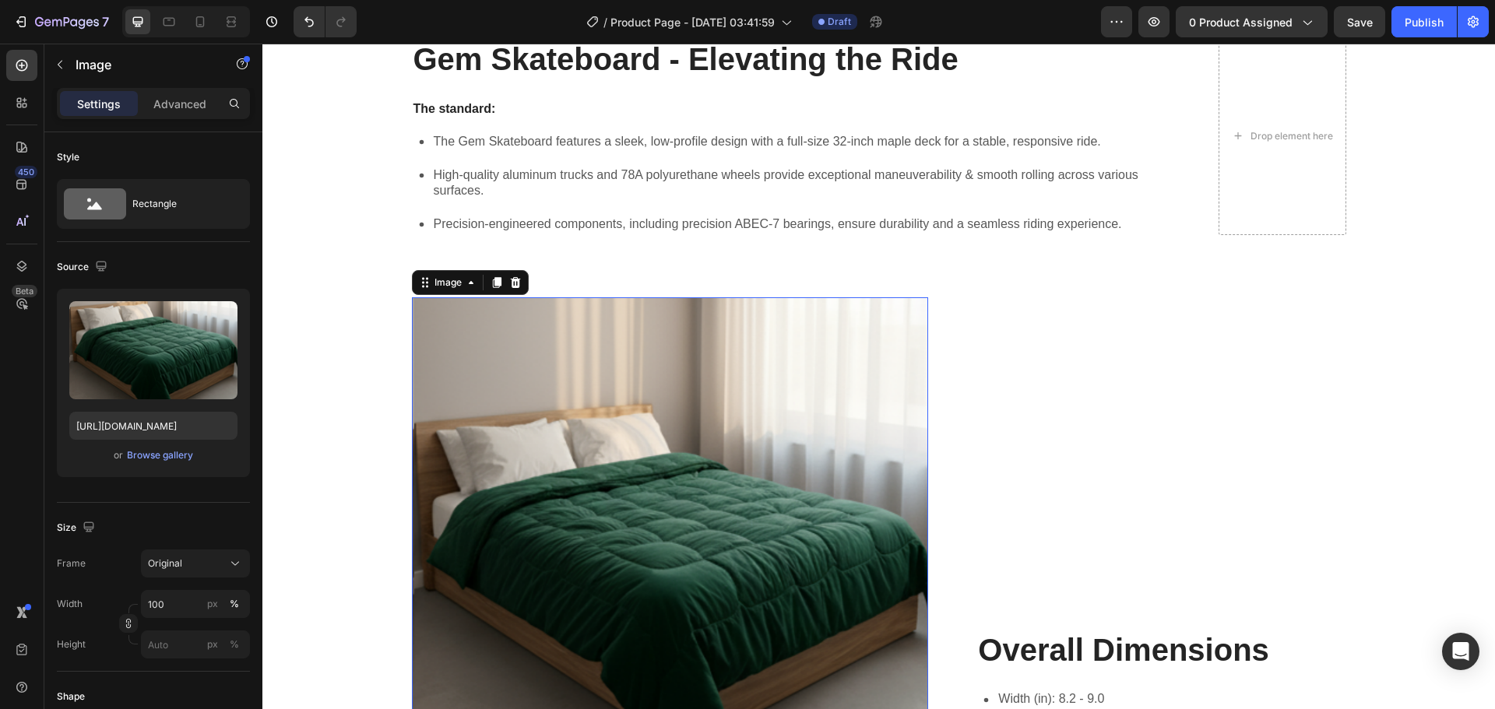
scroll to position [1300, 0]
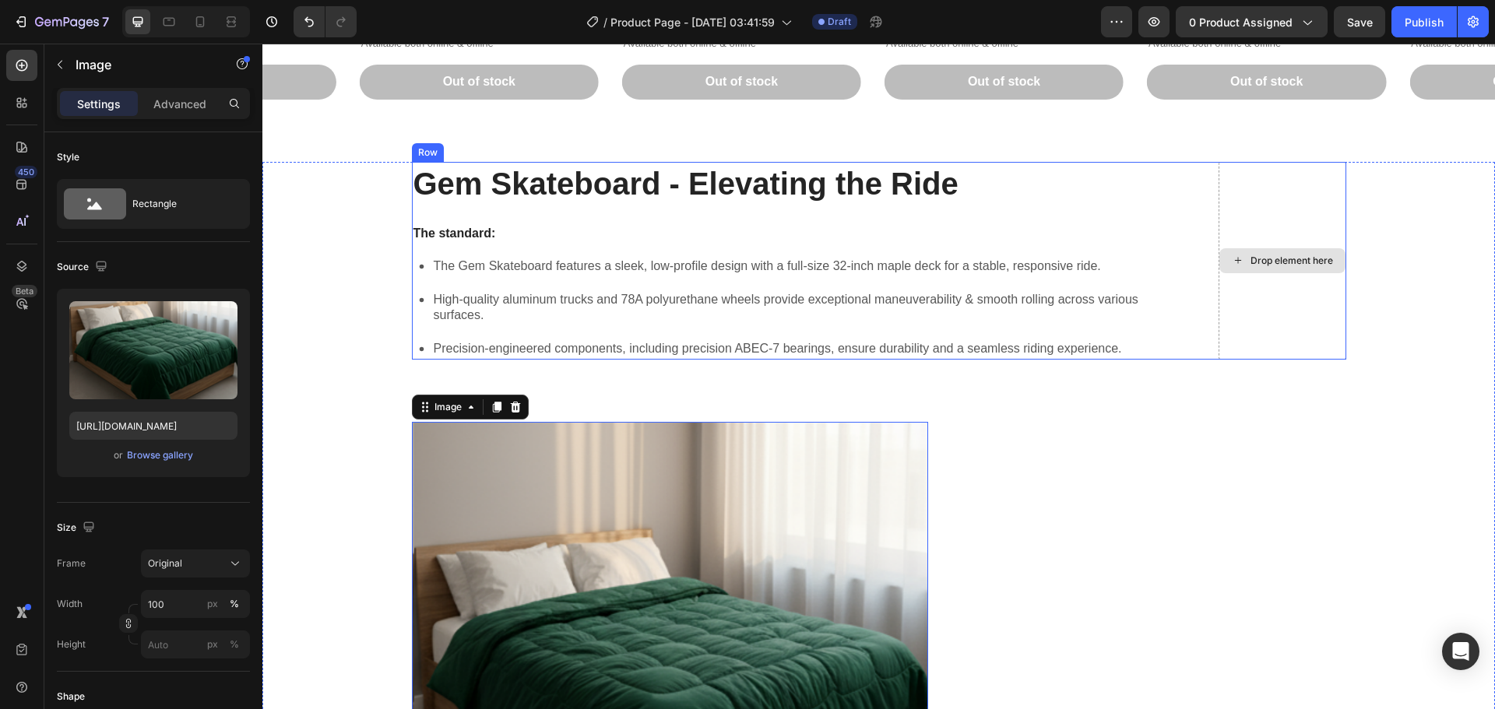
click at [1269, 259] on div "Drop element here" at bounding box center [1292, 261] width 83 height 12
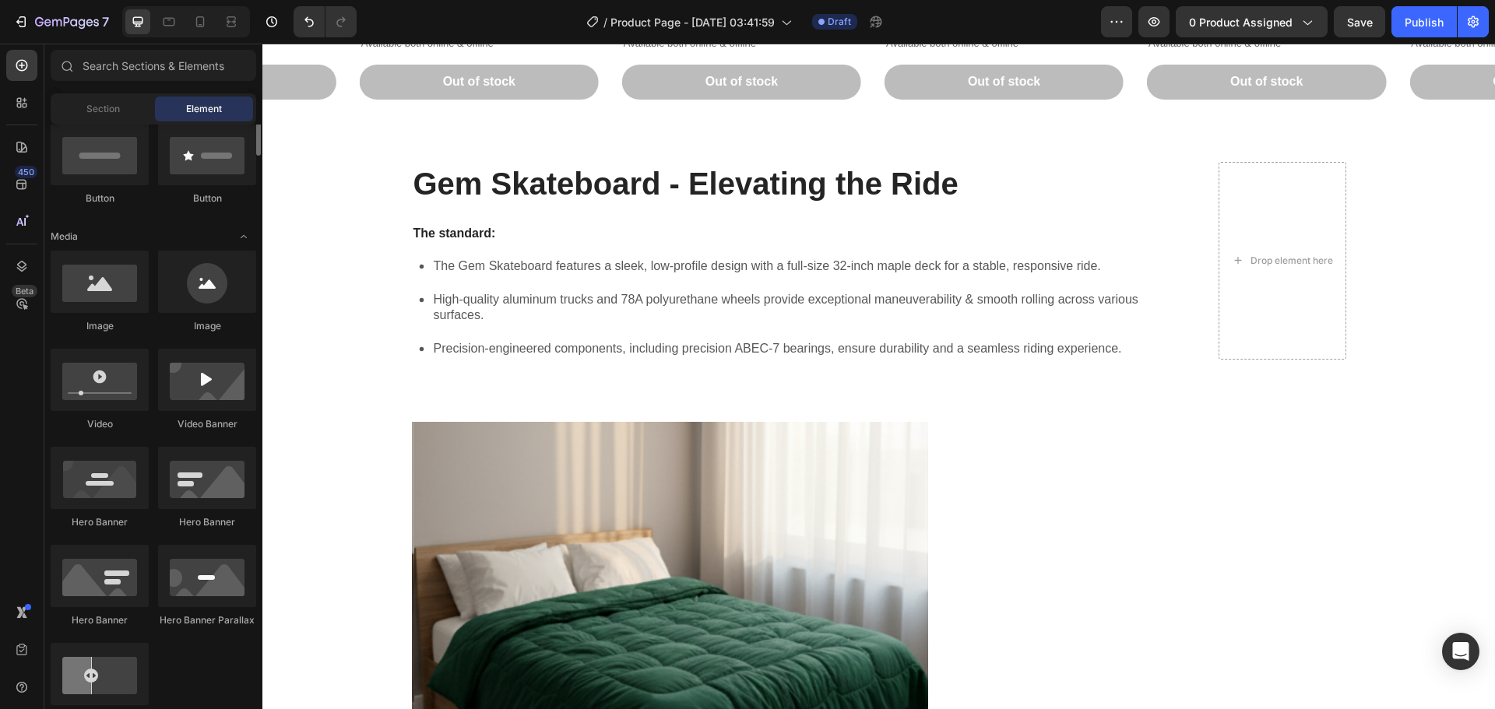
scroll to position [467, 0]
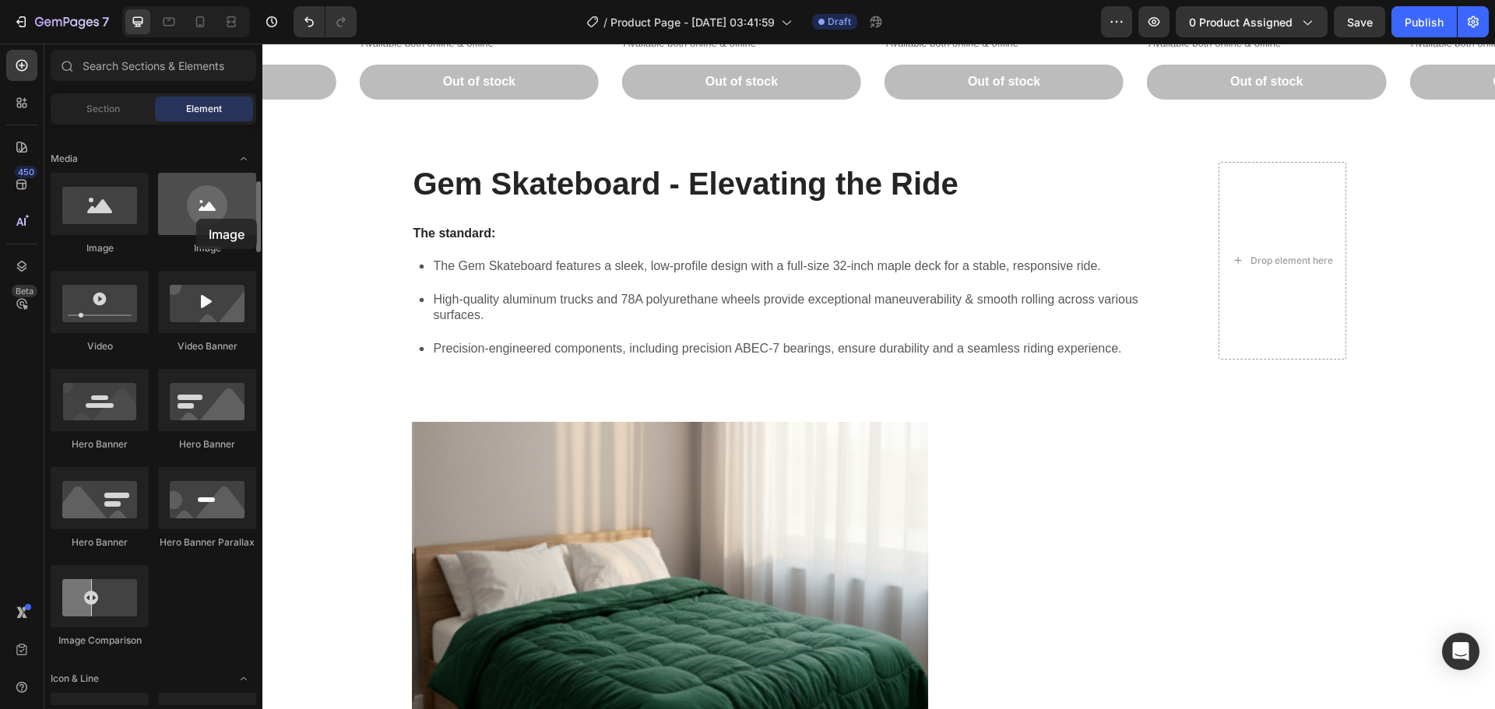
click at [196, 219] on div at bounding box center [207, 204] width 98 height 62
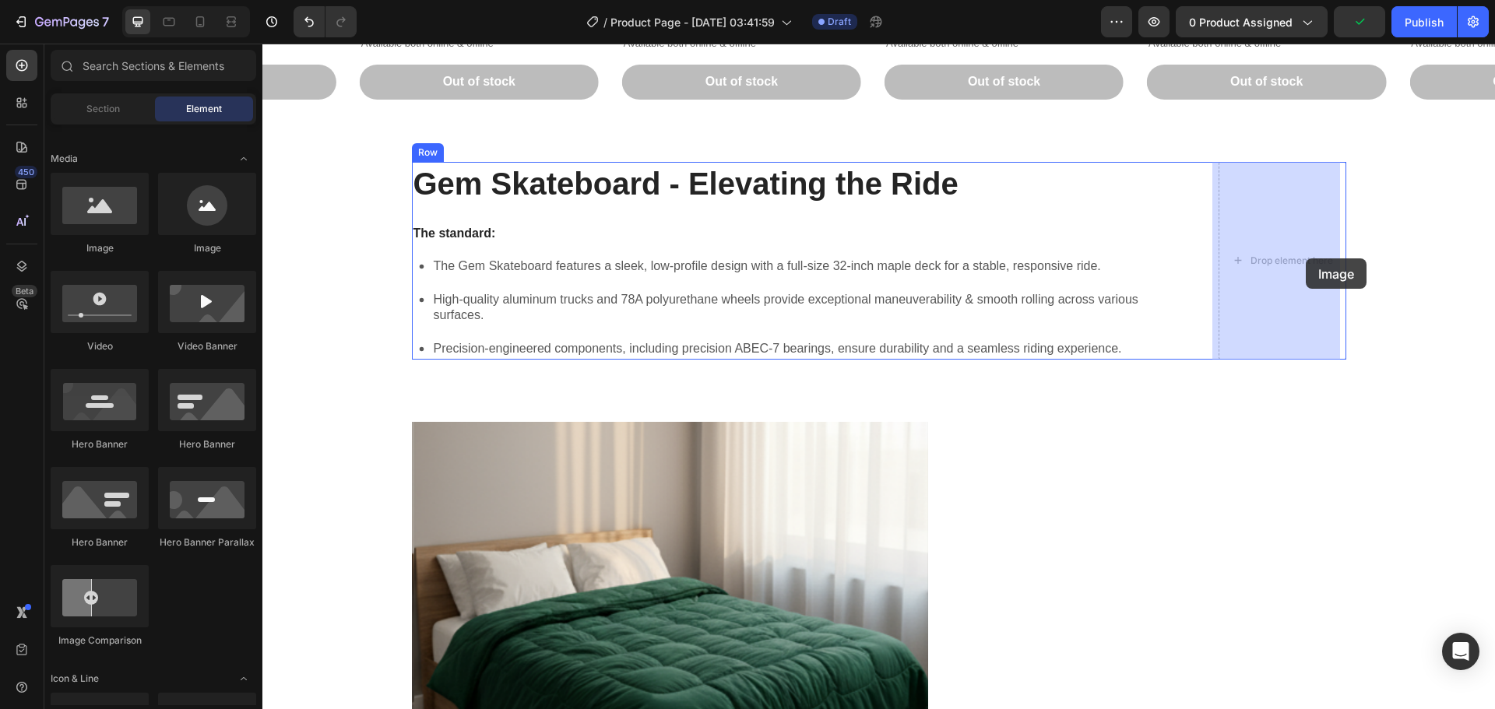
drag, startPoint x: 478, startPoint y: 260, endPoint x: 1306, endPoint y: 259, distance: 827.8
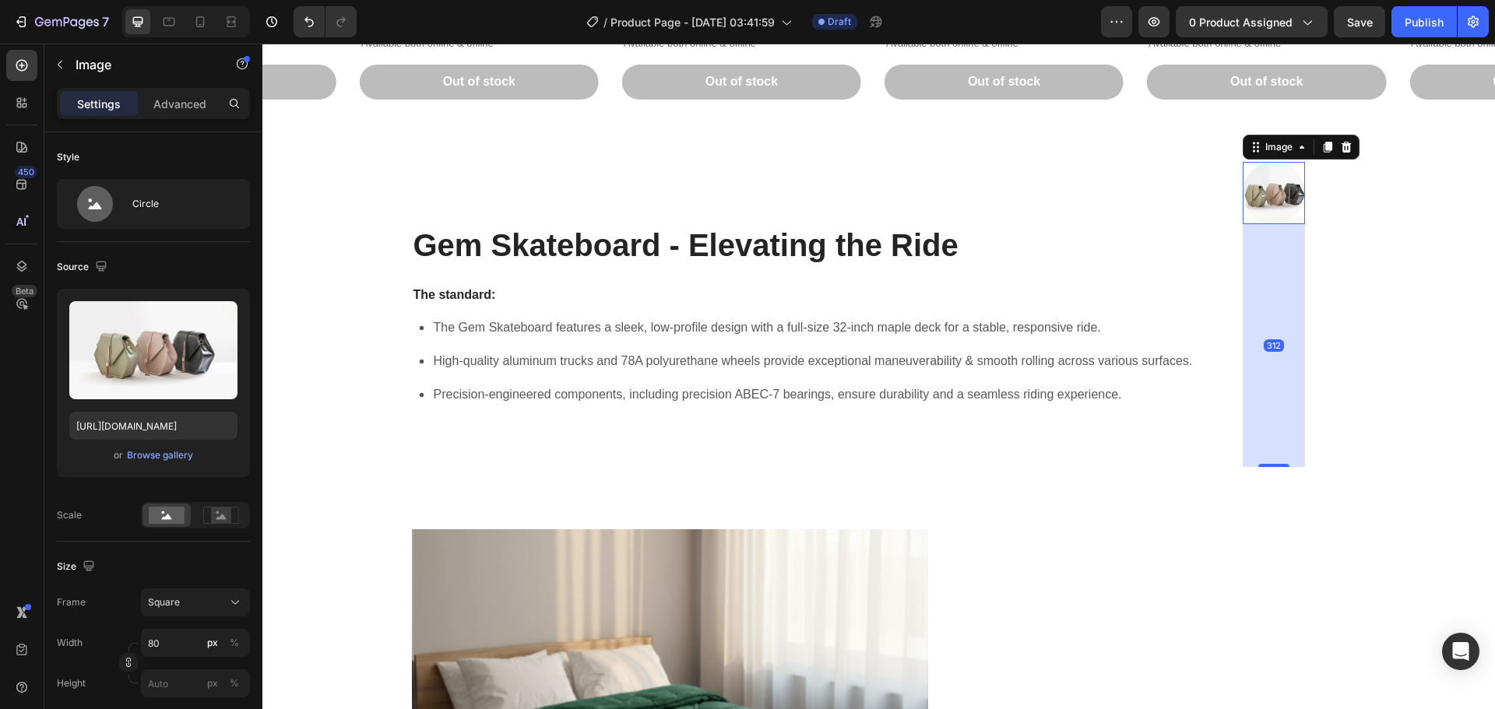
drag, startPoint x: 1267, startPoint y: 283, endPoint x: 1283, endPoint y: 526, distance: 243.5
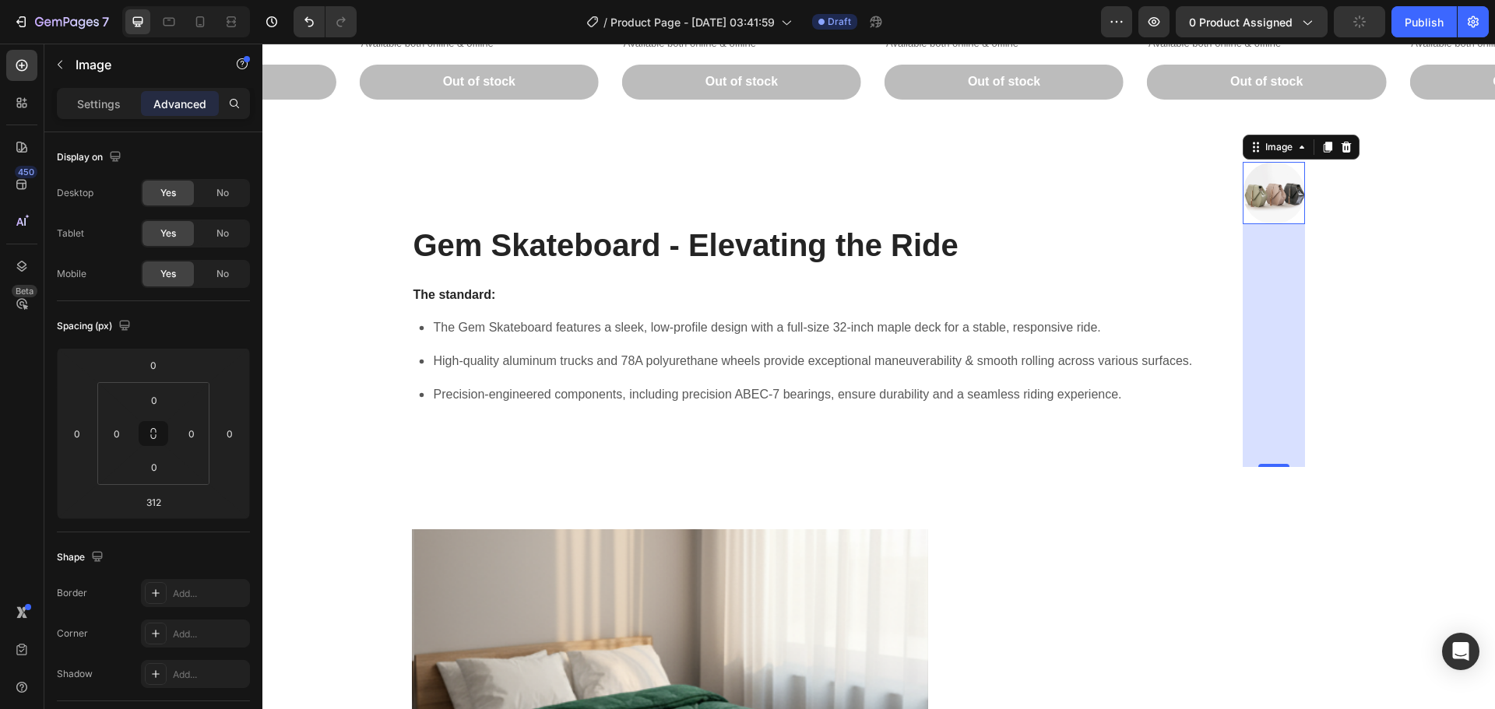
click at [1298, 179] on div at bounding box center [1274, 193] width 62 height 62
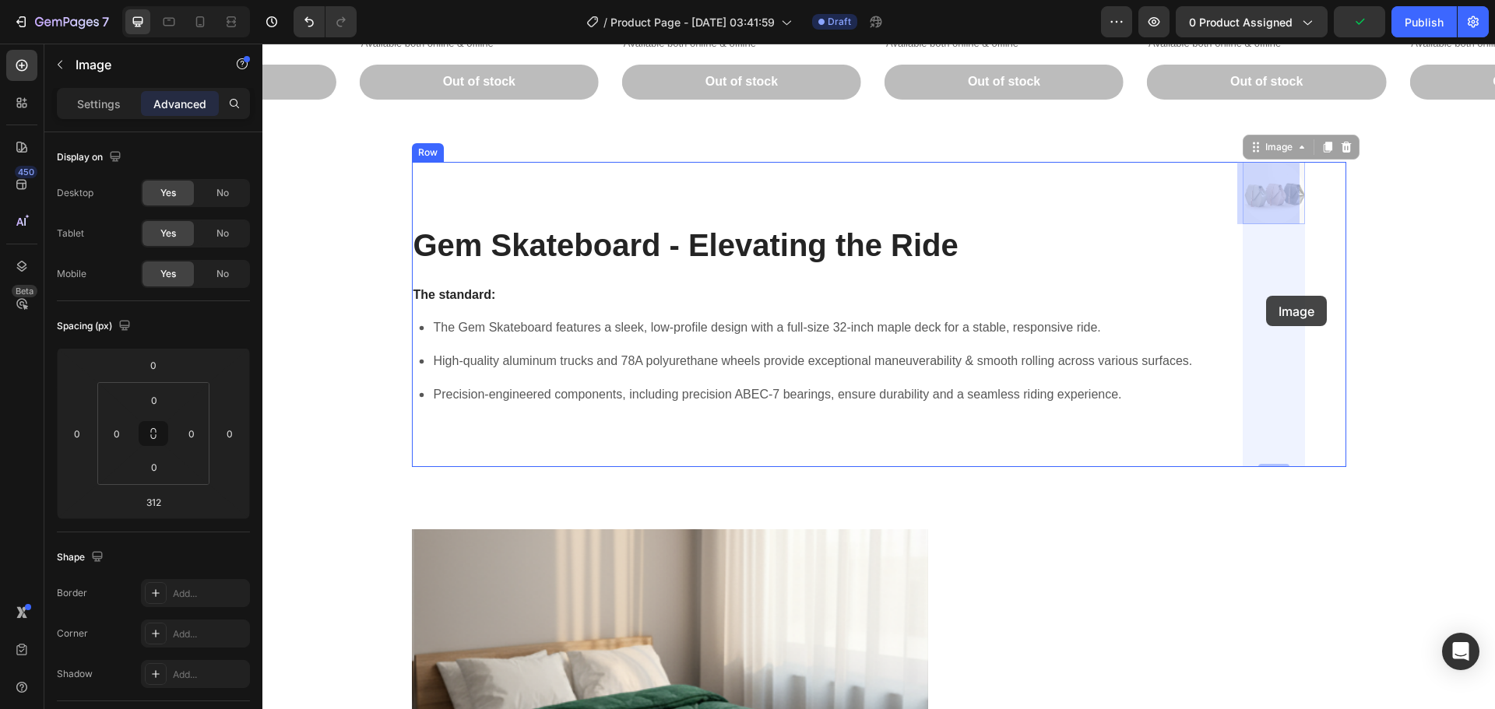
drag, startPoint x: 1273, startPoint y: 210, endPoint x: 1269, endPoint y: 269, distance: 59.4
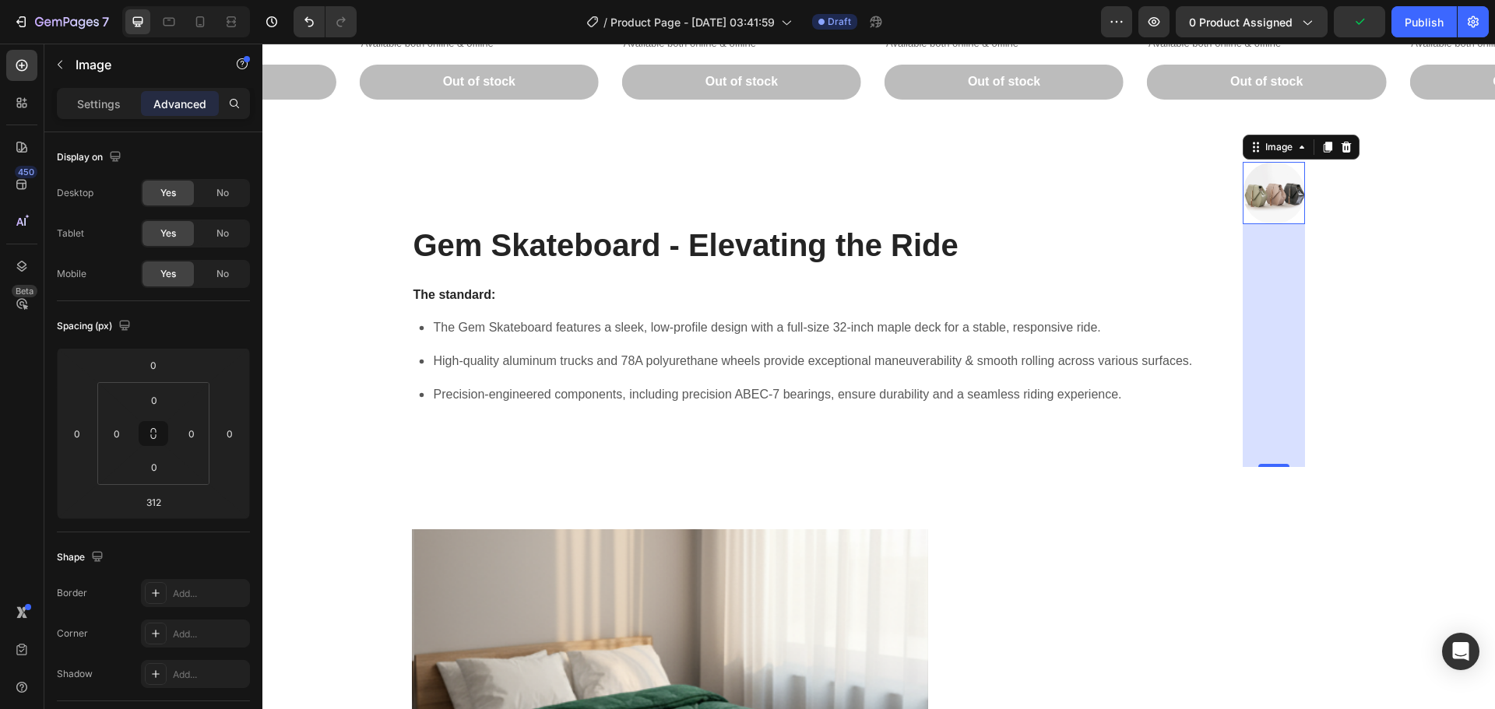
click at [1265, 202] on img at bounding box center [1274, 193] width 62 height 62
click at [1284, 146] on div "Image" at bounding box center [1278, 147] width 33 height 14
click at [1342, 147] on icon at bounding box center [1347, 147] width 10 height 11
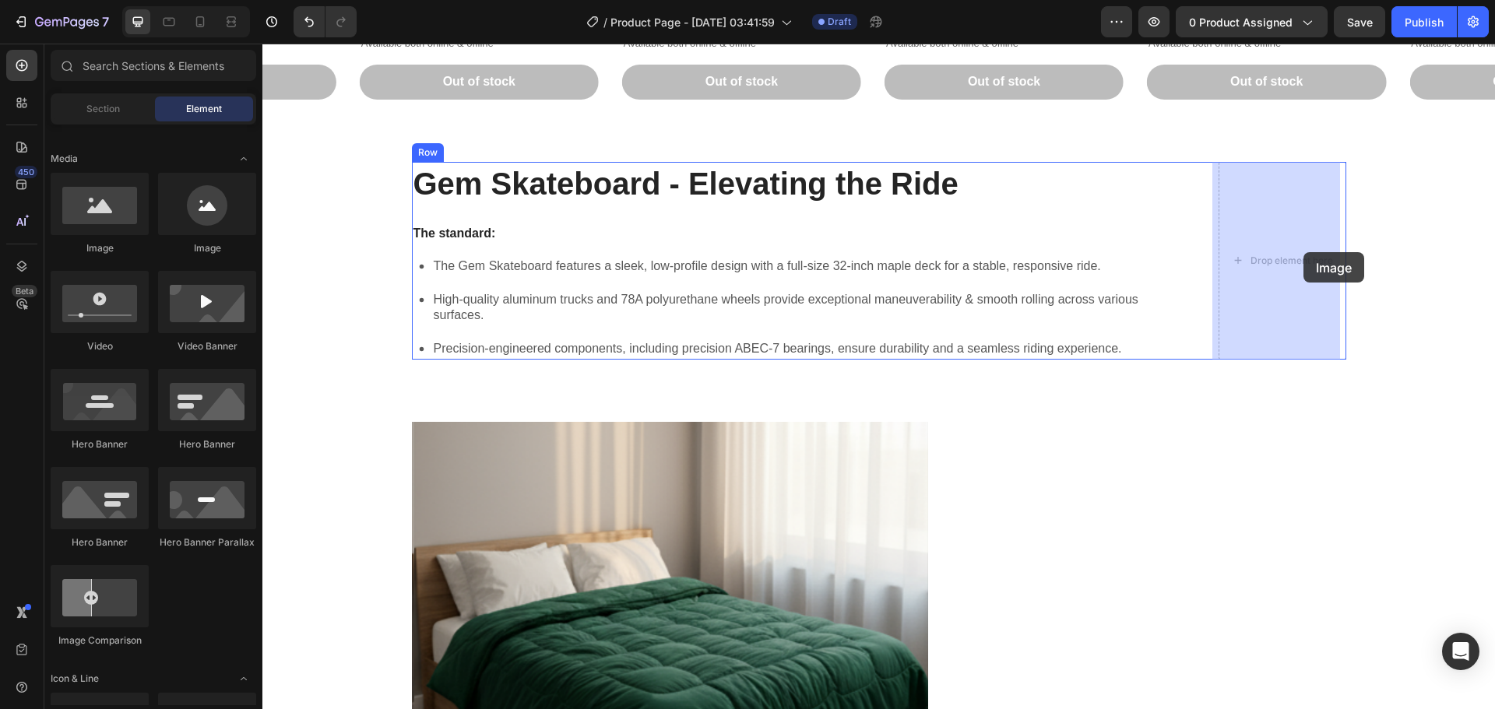
drag, startPoint x: 491, startPoint y: 256, endPoint x: 1325, endPoint y: 290, distance: 835.5
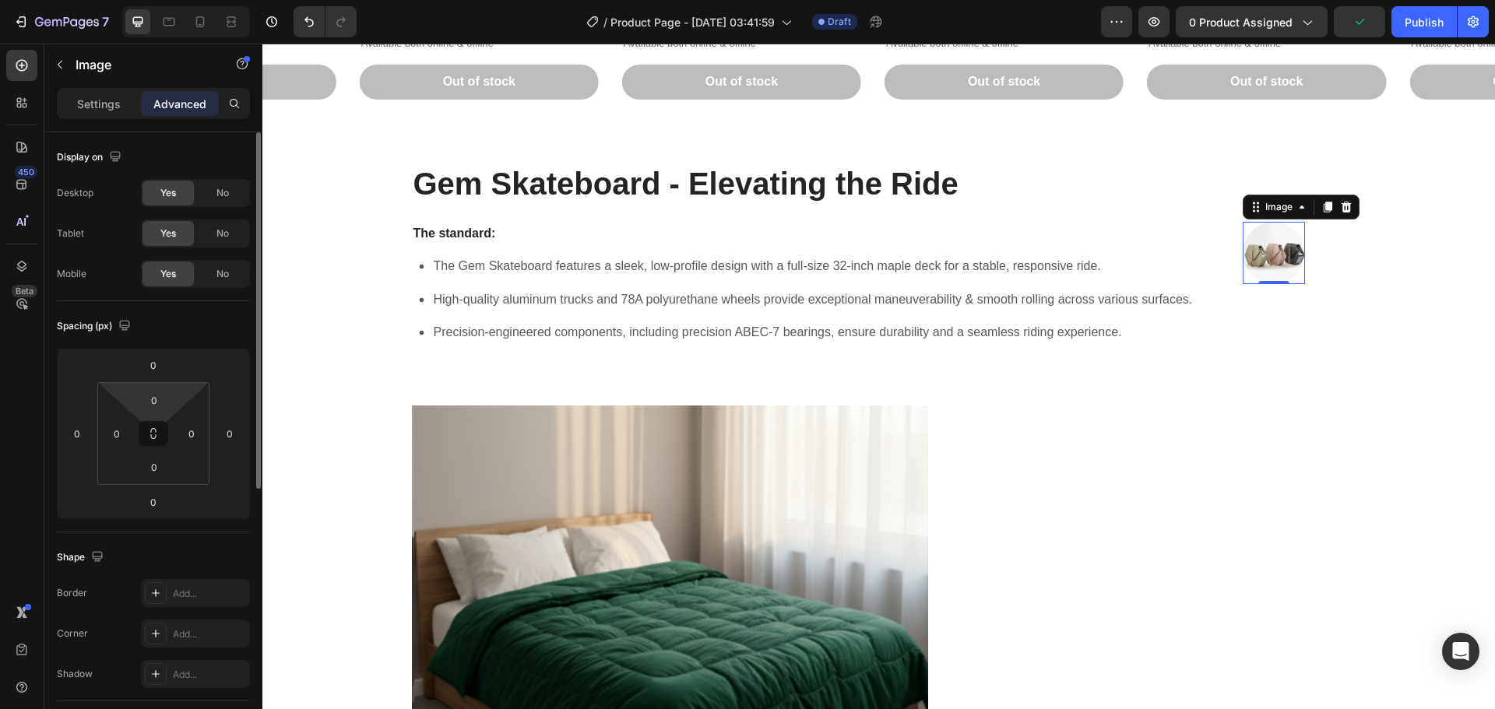
scroll to position [156, 0]
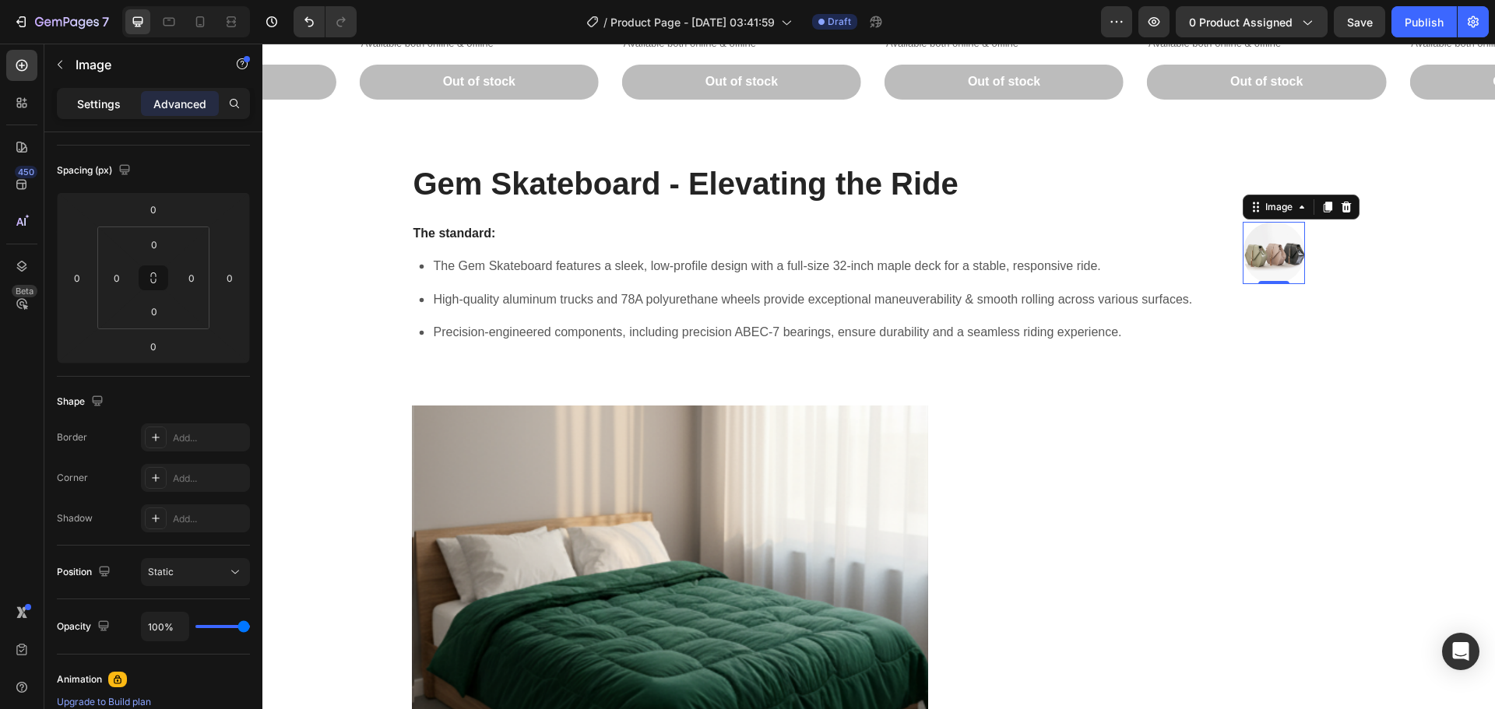
click at [108, 105] on p "Settings" at bounding box center [99, 104] width 44 height 16
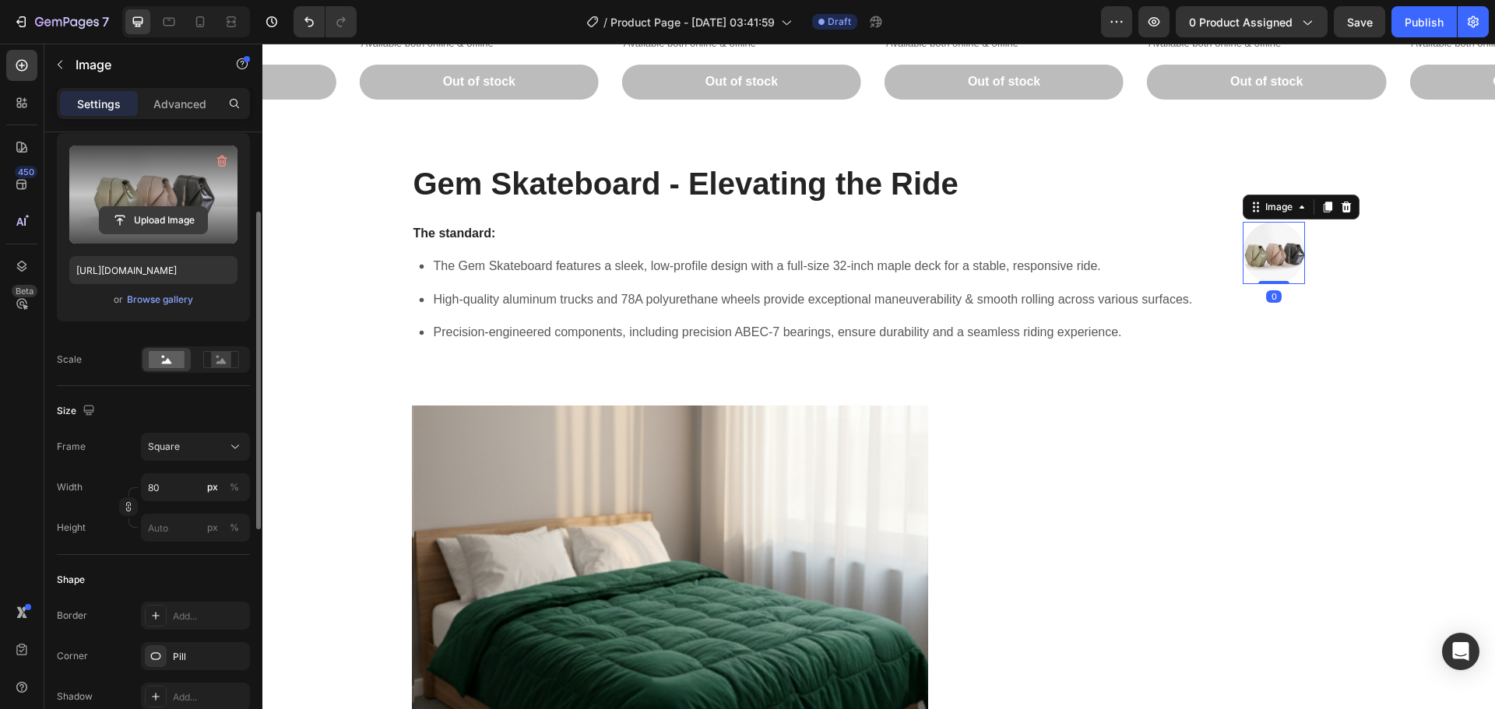
click at [157, 223] on input "file" at bounding box center [153, 220] width 107 height 26
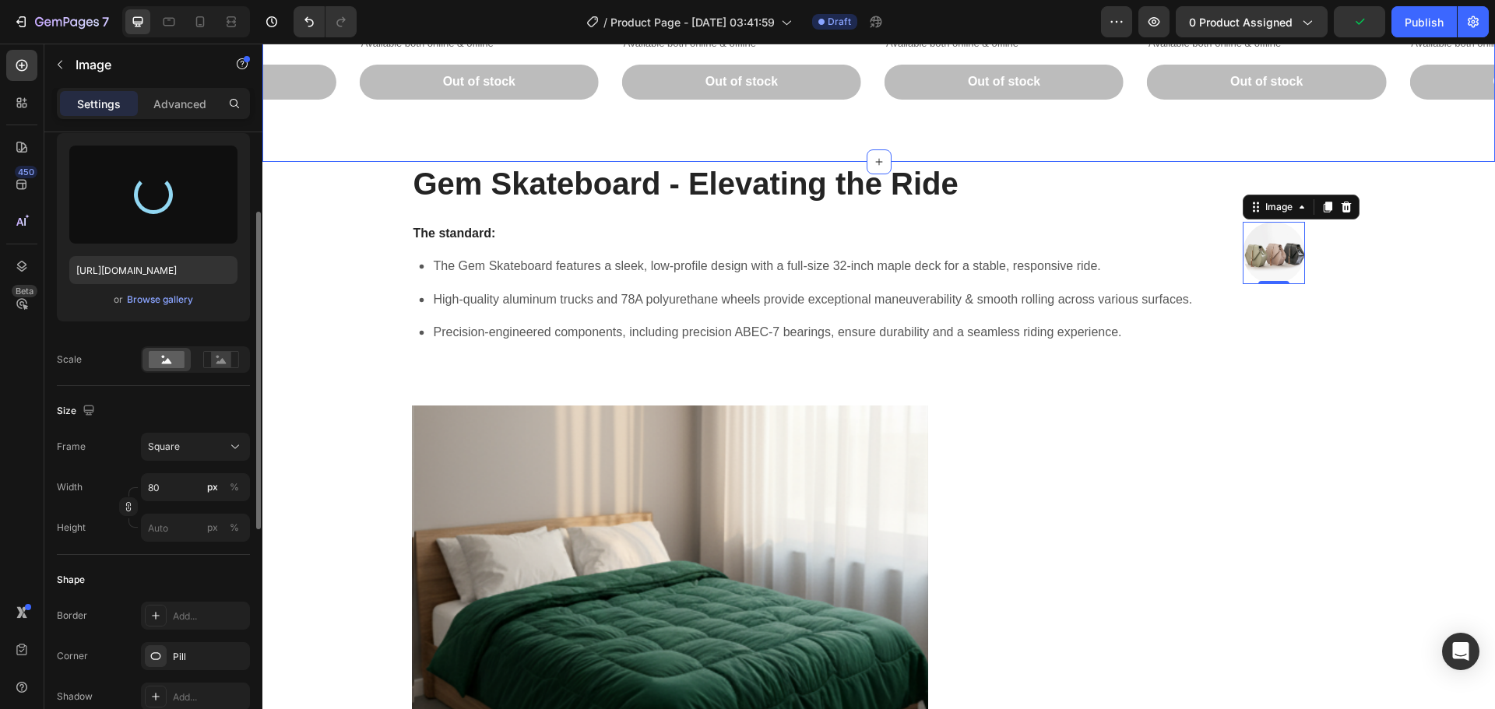
type input "[URL][DOMAIN_NAME]"
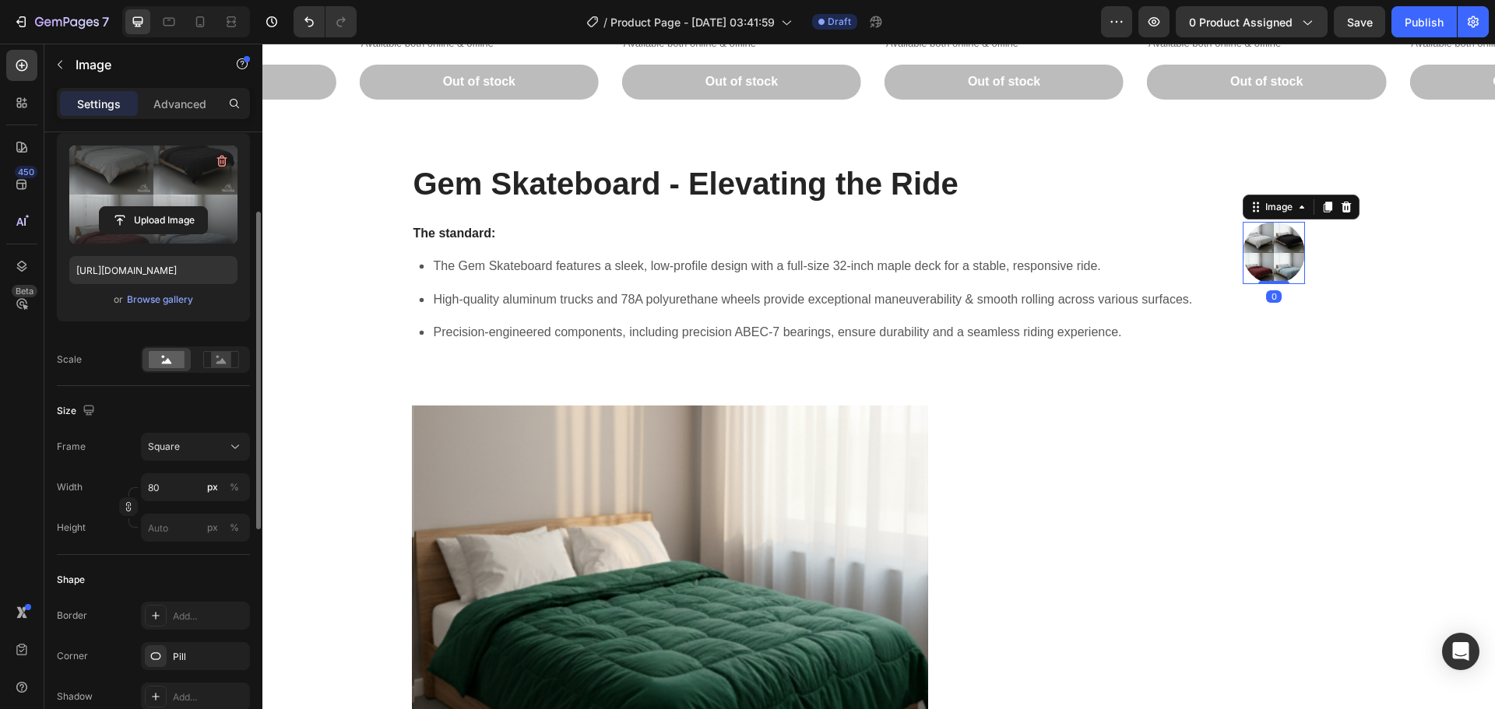
drag, startPoint x: 1269, startPoint y: 281, endPoint x: 1286, endPoint y: 278, distance: 17.4
click at [1286, 278] on div "Image 0" at bounding box center [1274, 253] width 62 height 62
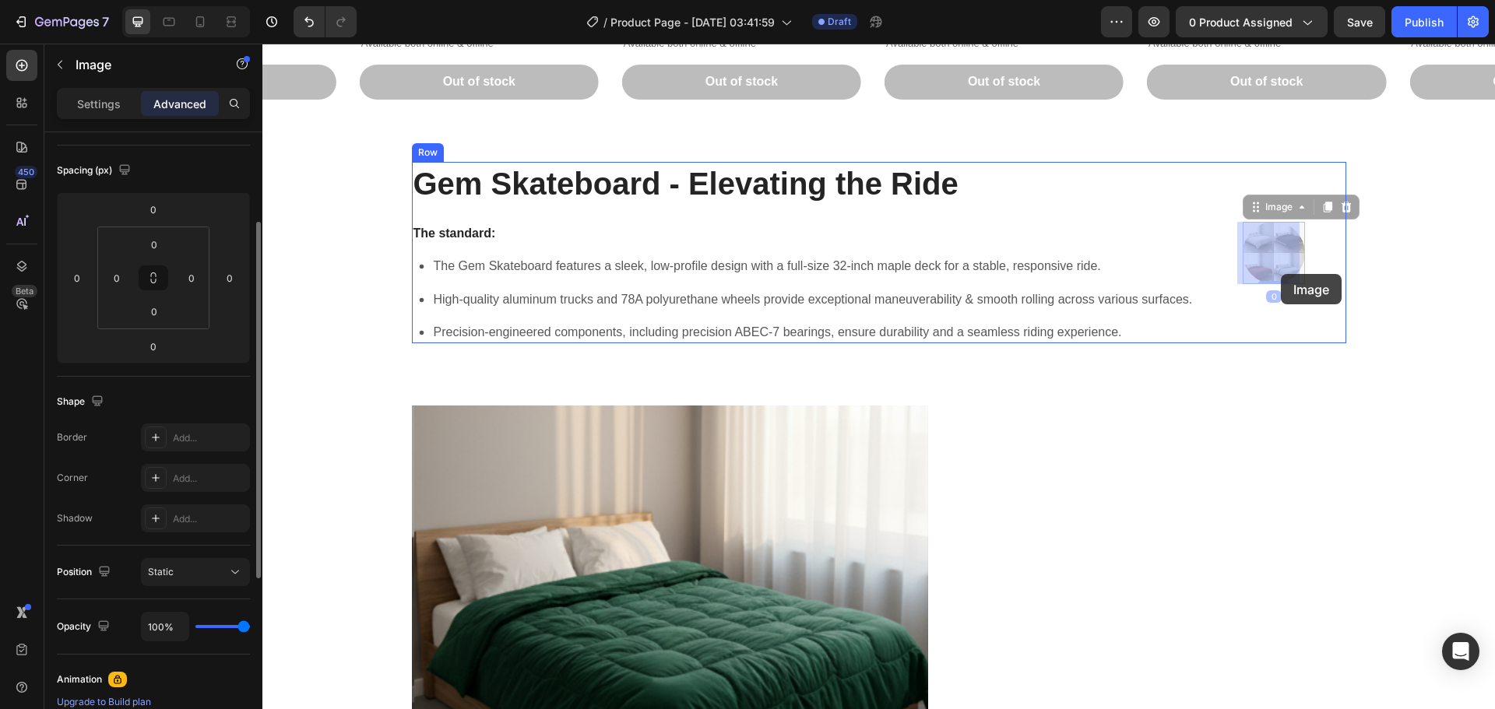
drag, startPoint x: 1298, startPoint y: 283, endPoint x: 1281, endPoint y: 274, distance: 19.2
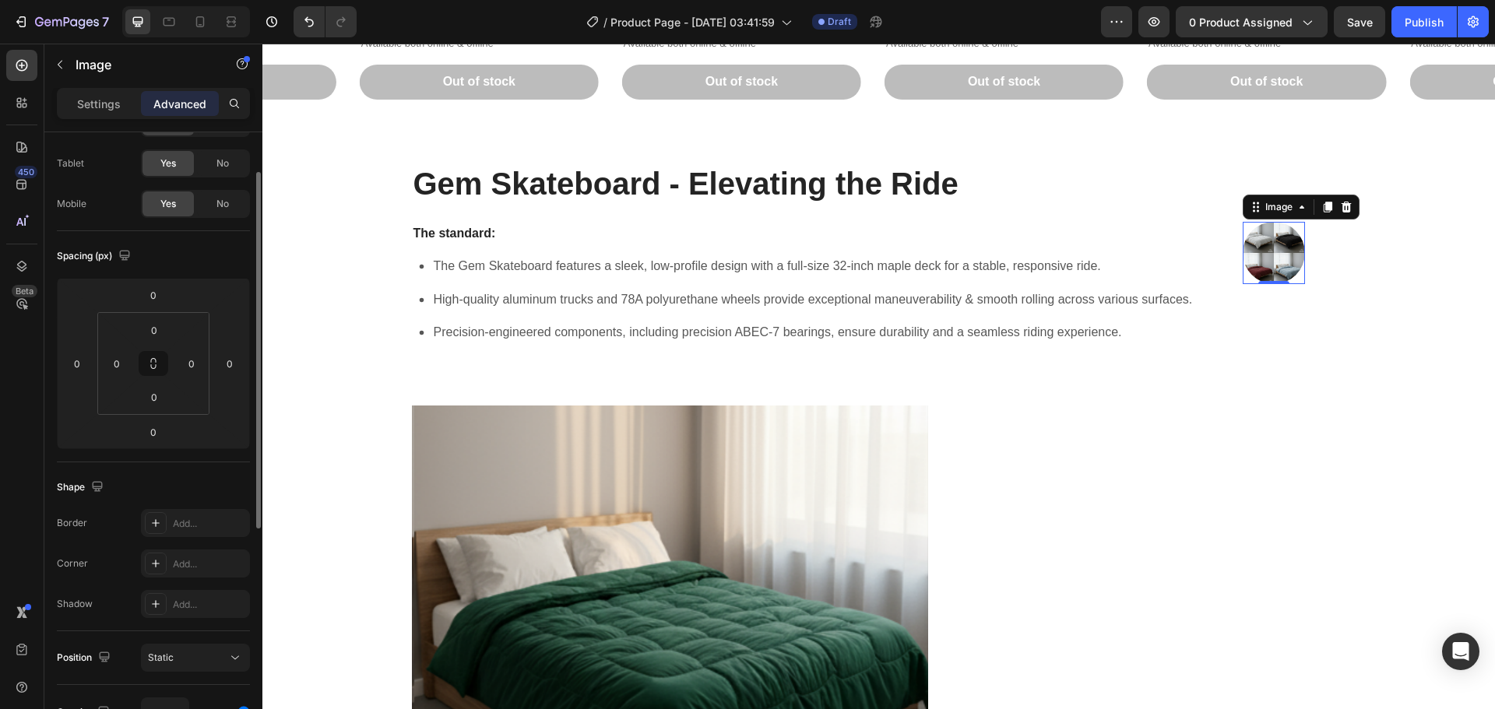
scroll to position [0, 0]
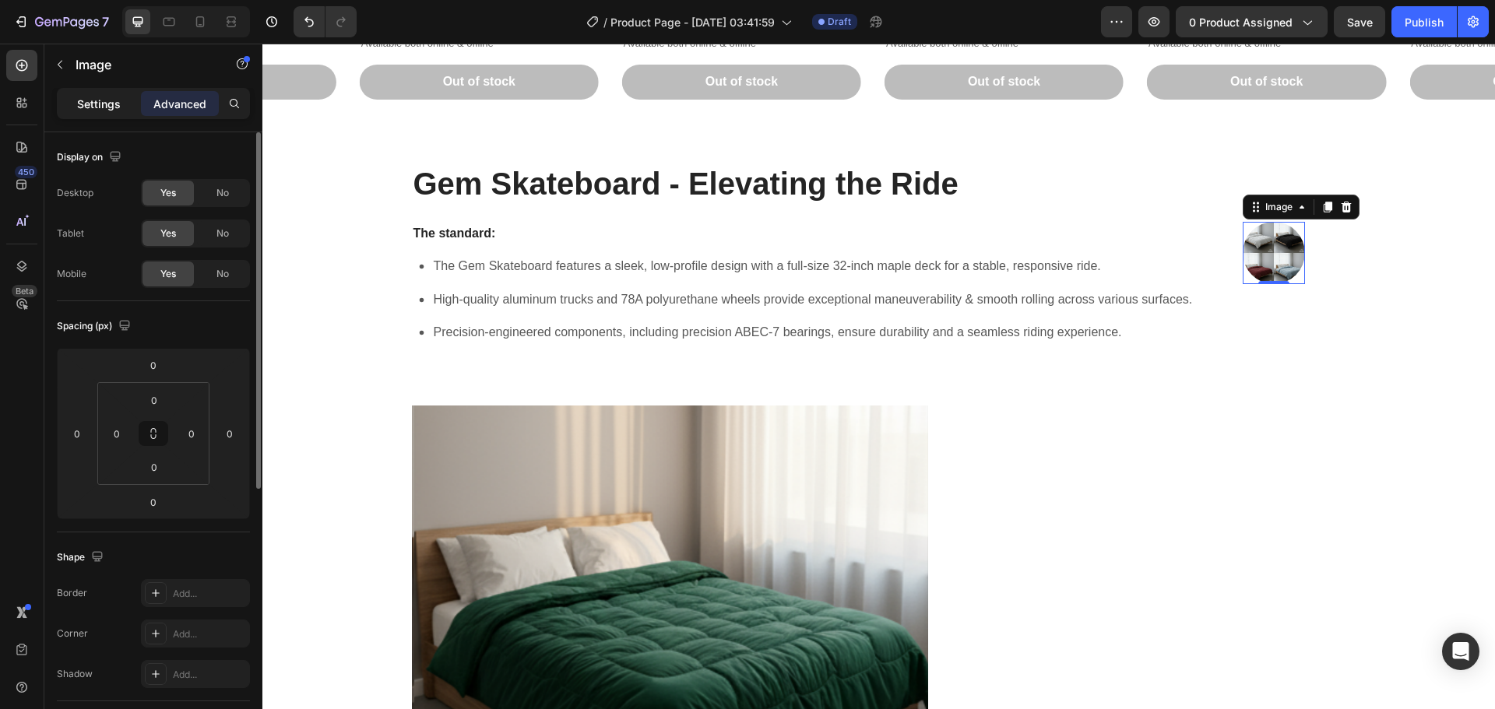
click at [93, 96] on p "Settings" at bounding box center [99, 104] width 44 height 16
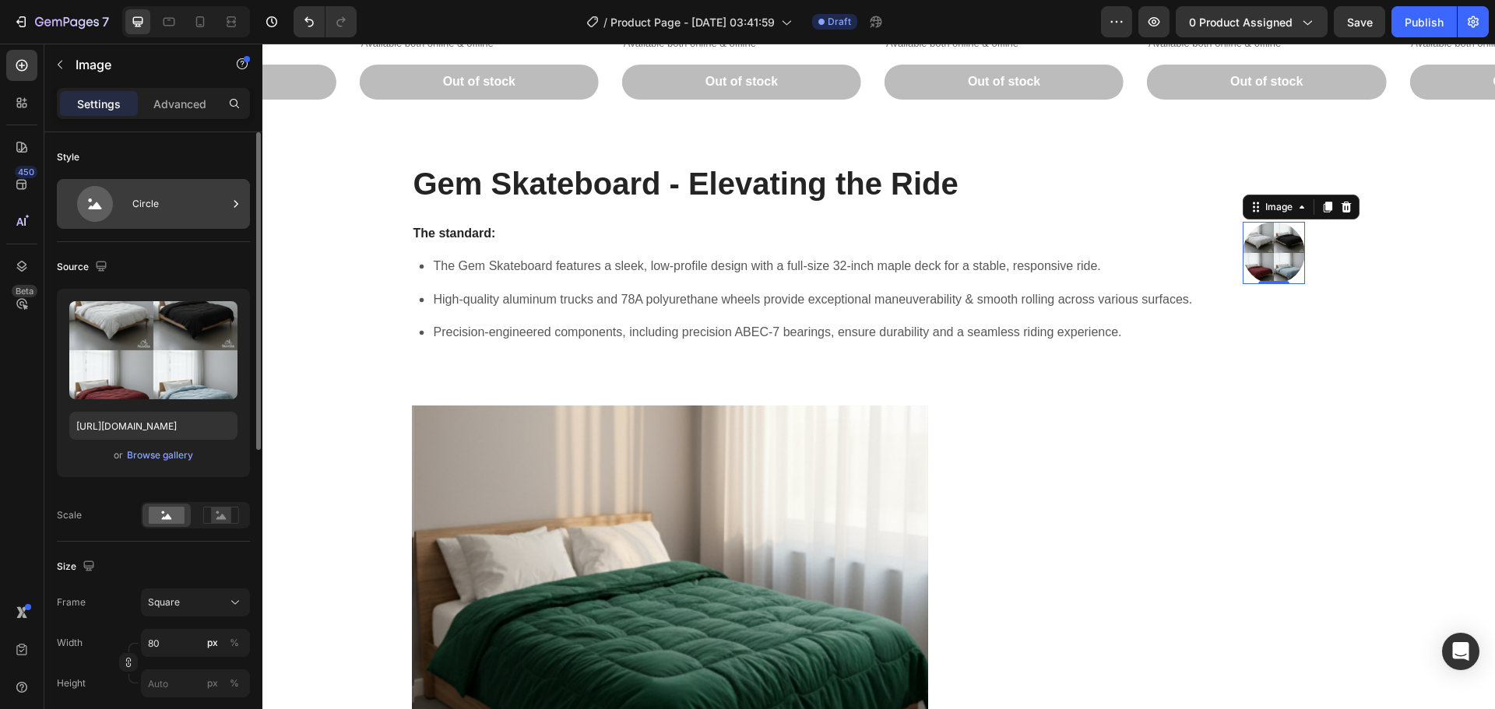
click at [130, 202] on div "Circle" at bounding box center [153, 204] width 193 height 50
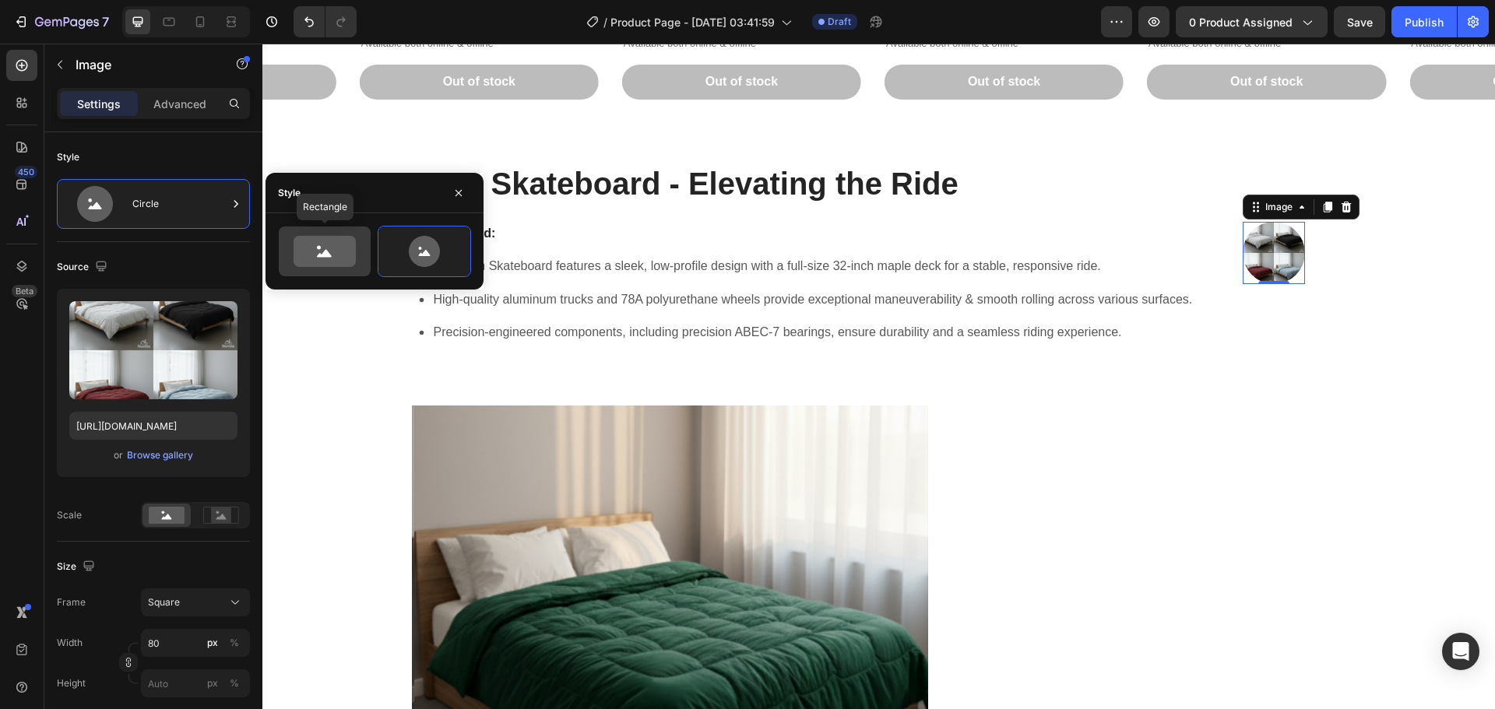
click at [336, 241] on icon at bounding box center [325, 251] width 62 height 31
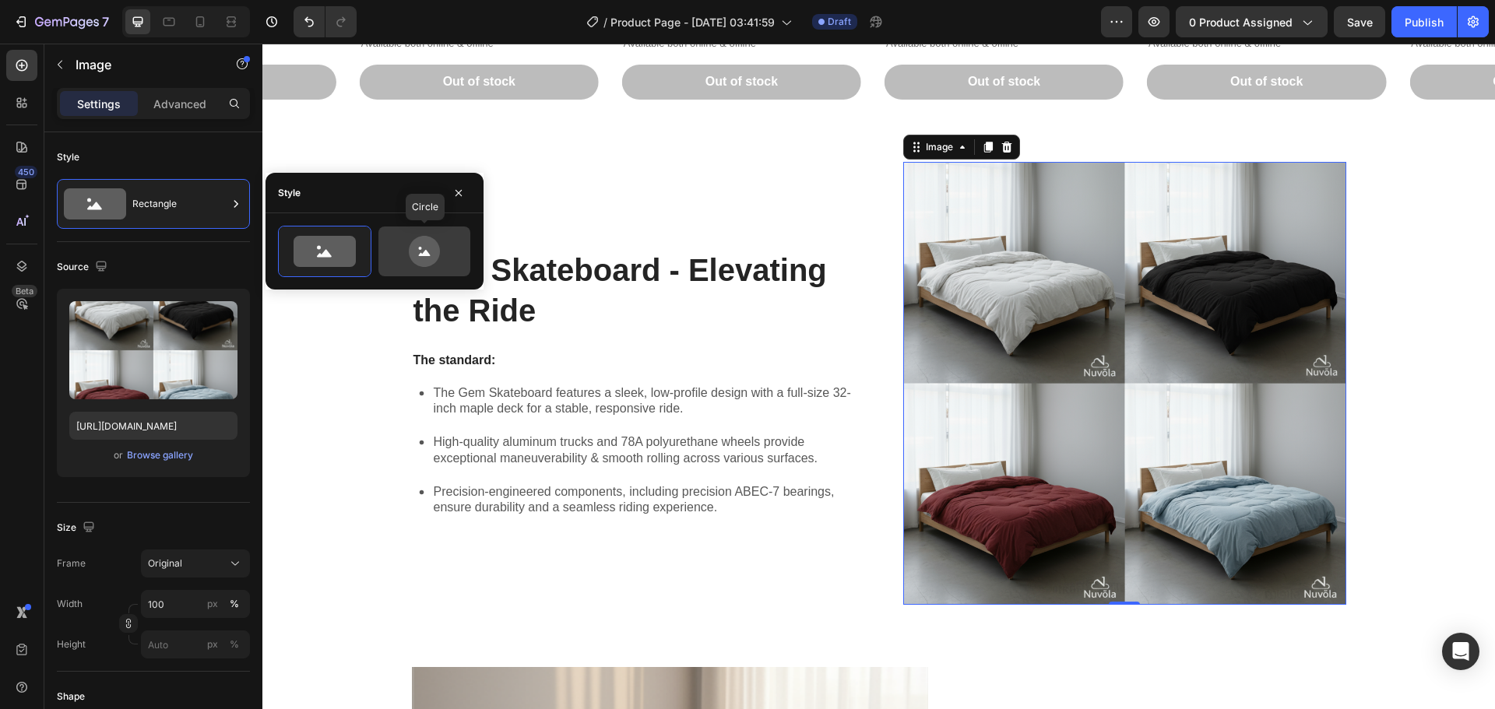
click at [410, 273] on div at bounding box center [424, 252] width 92 height 50
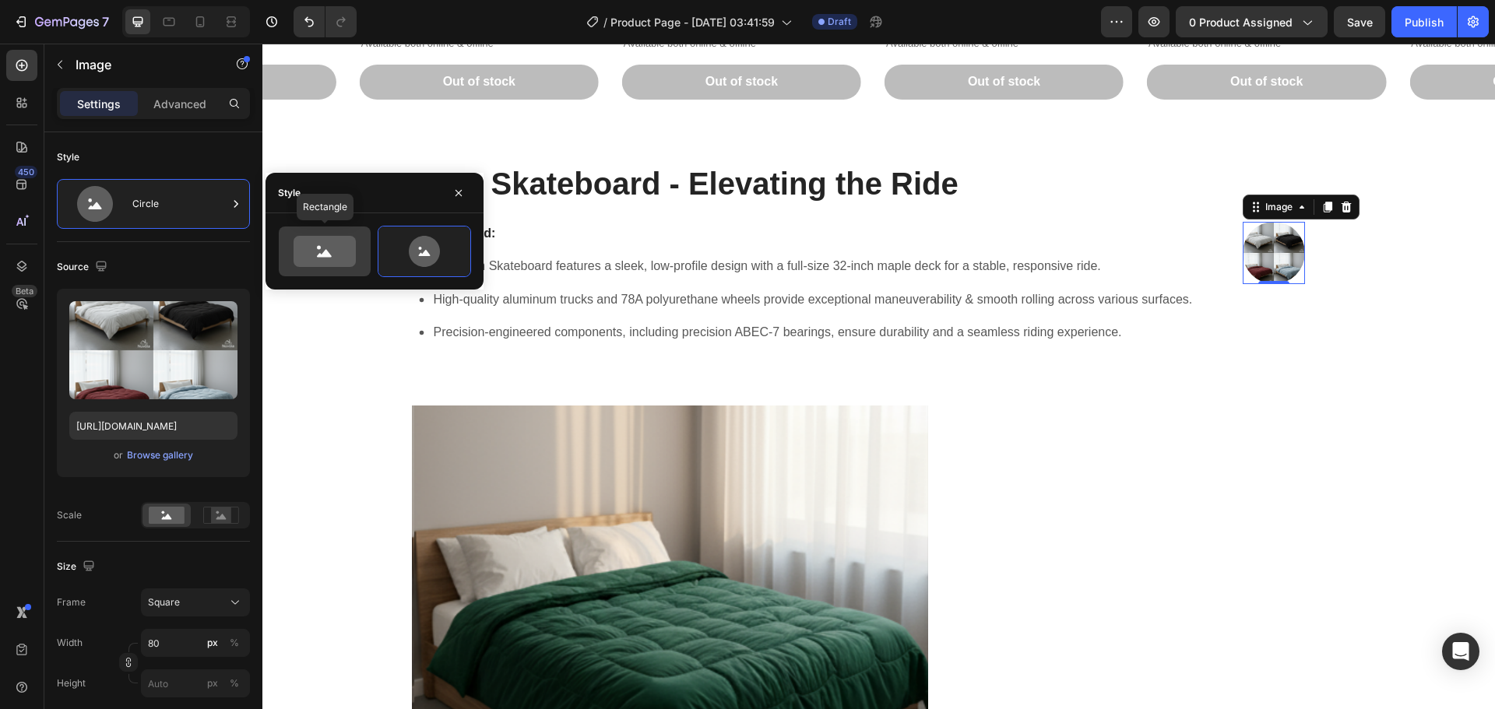
click at [328, 262] on icon at bounding box center [325, 251] width 62 height 31
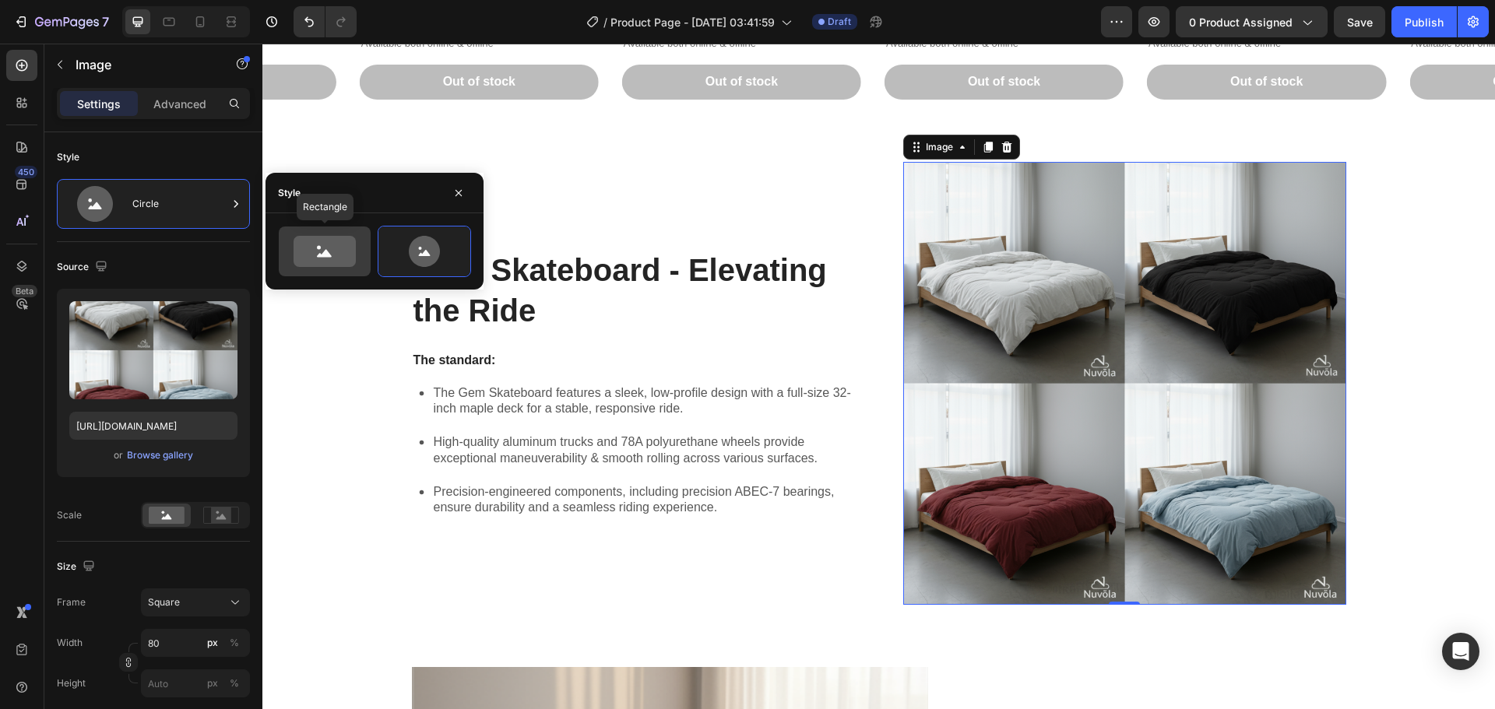
type input "100"
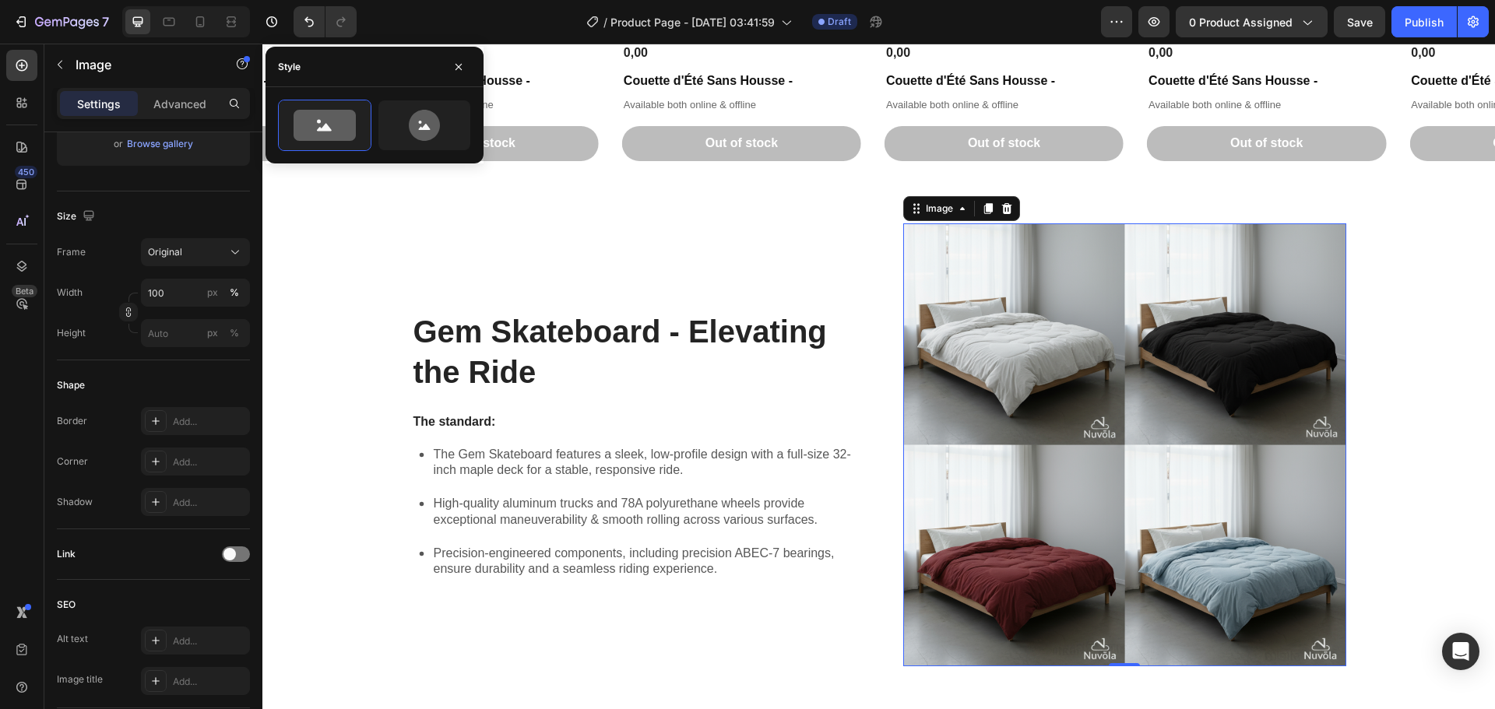
scroll to position [1378, 0]
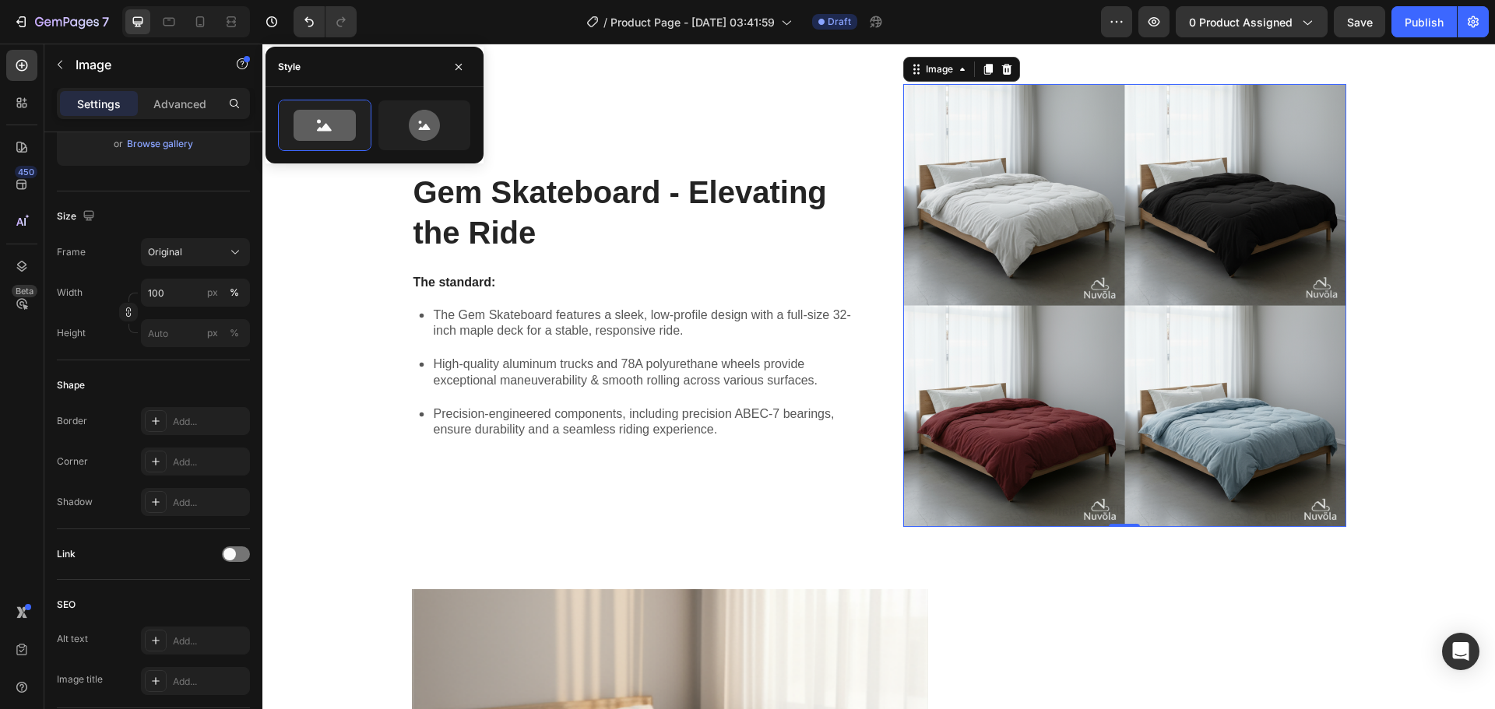
click at [1003, 364] on img at bounding box center [1124, 305] width 443 height 443
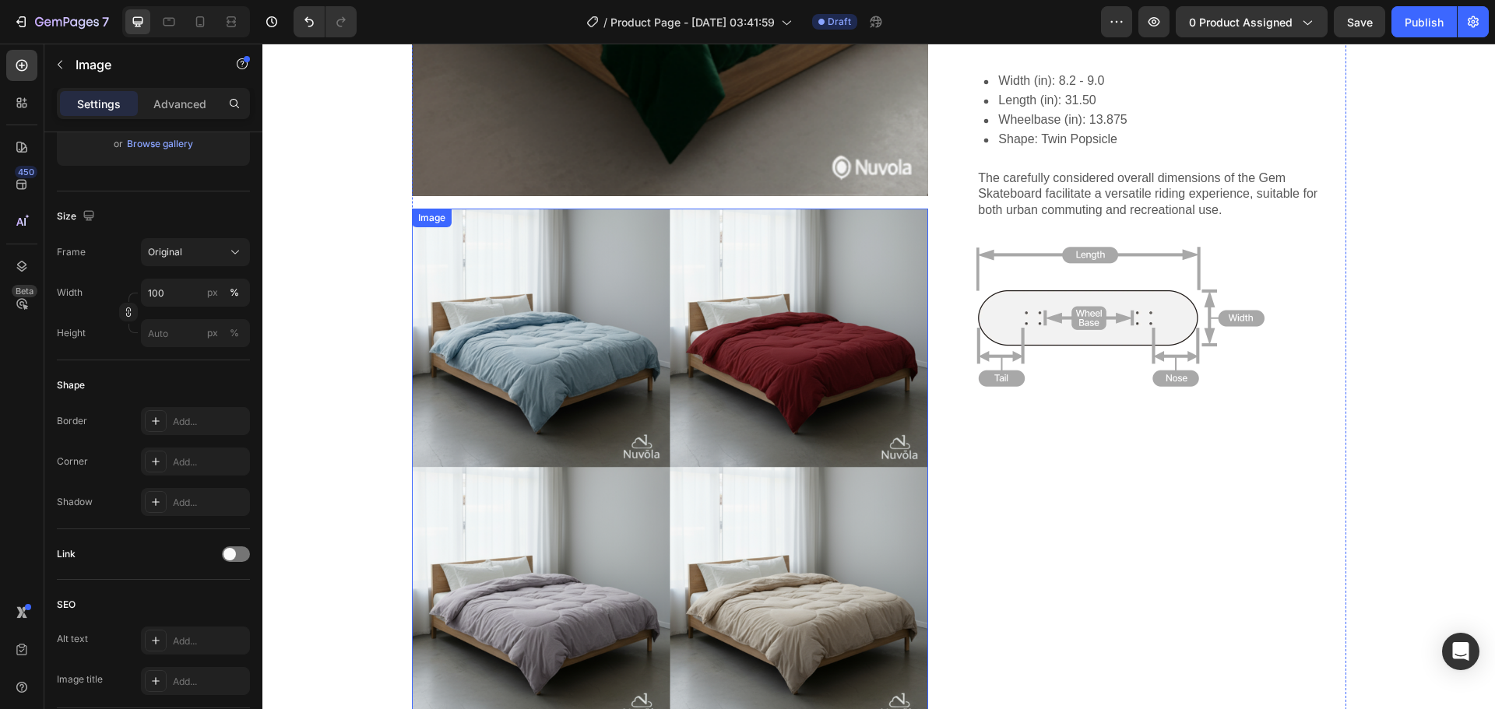
scroll to position [2390, 0]
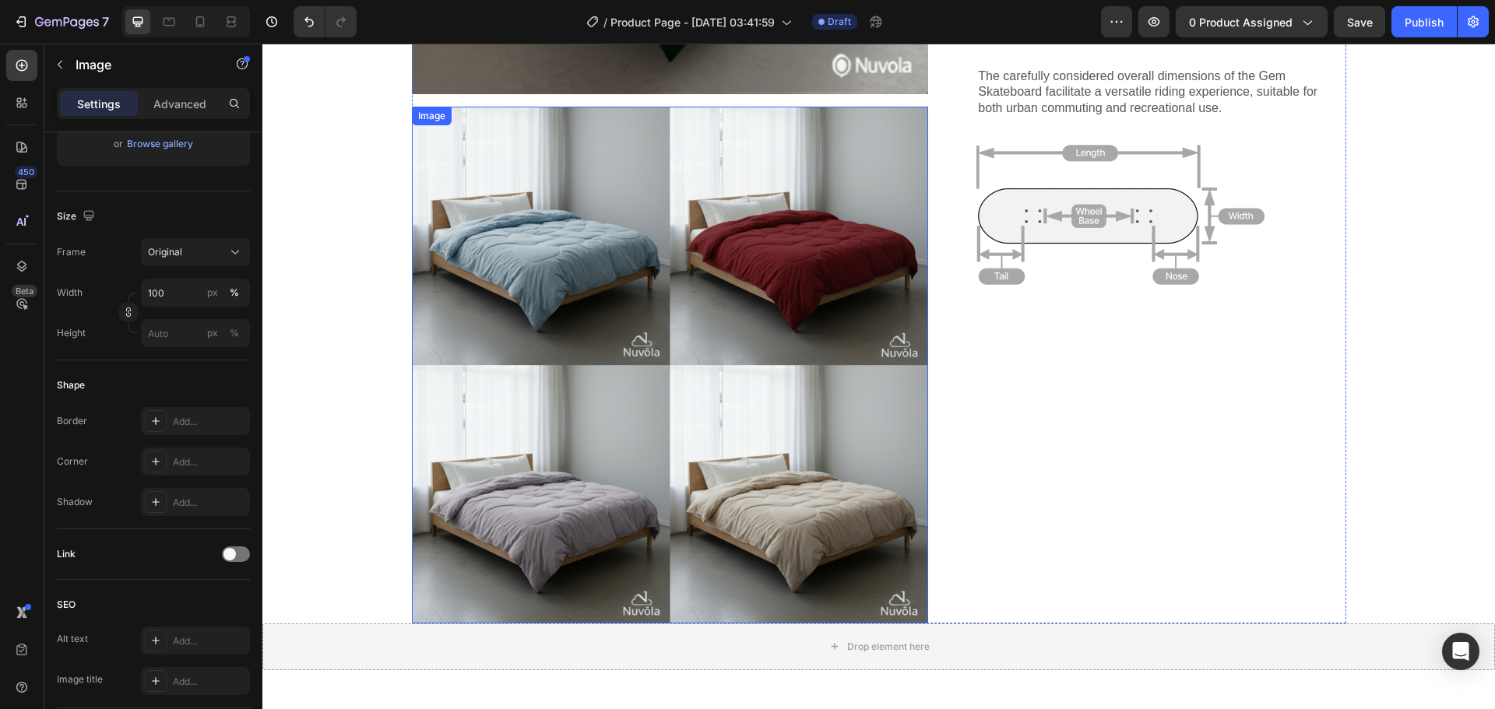
click at [818, 388] on img at bounding box center [670, 365] width 517 height 517
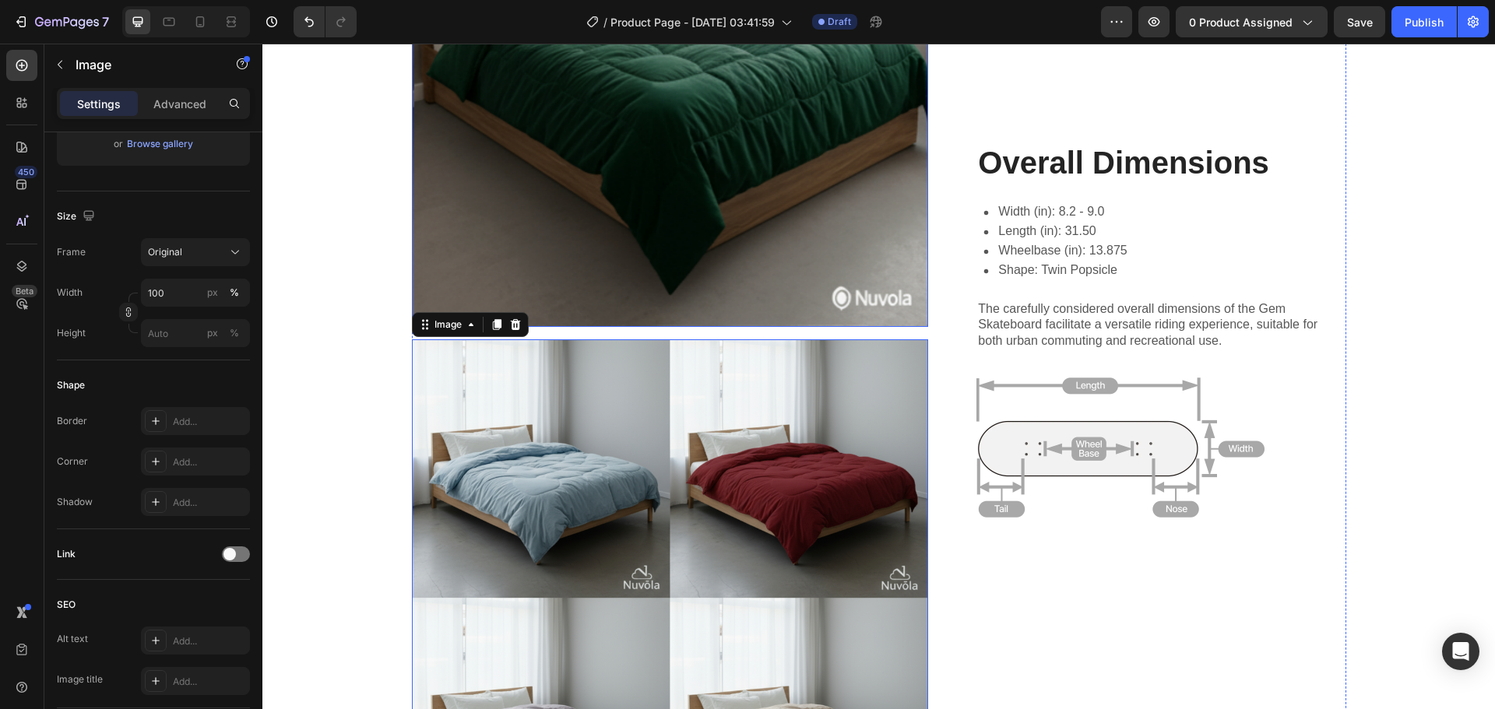
scroll to position [2156, 0]
click at [734, 274] on img at bounding box center [670, 69] width 517 height 517
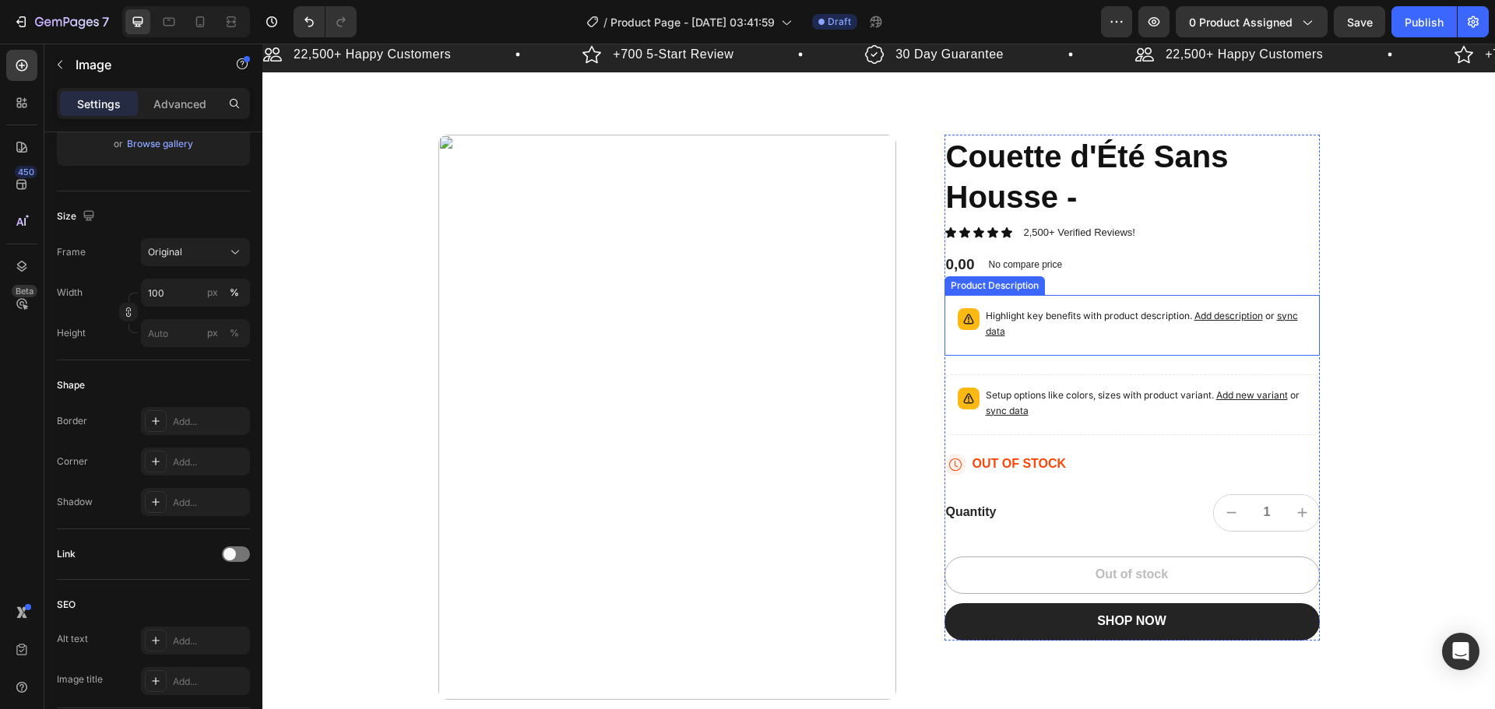
scroll to position [0, 0]
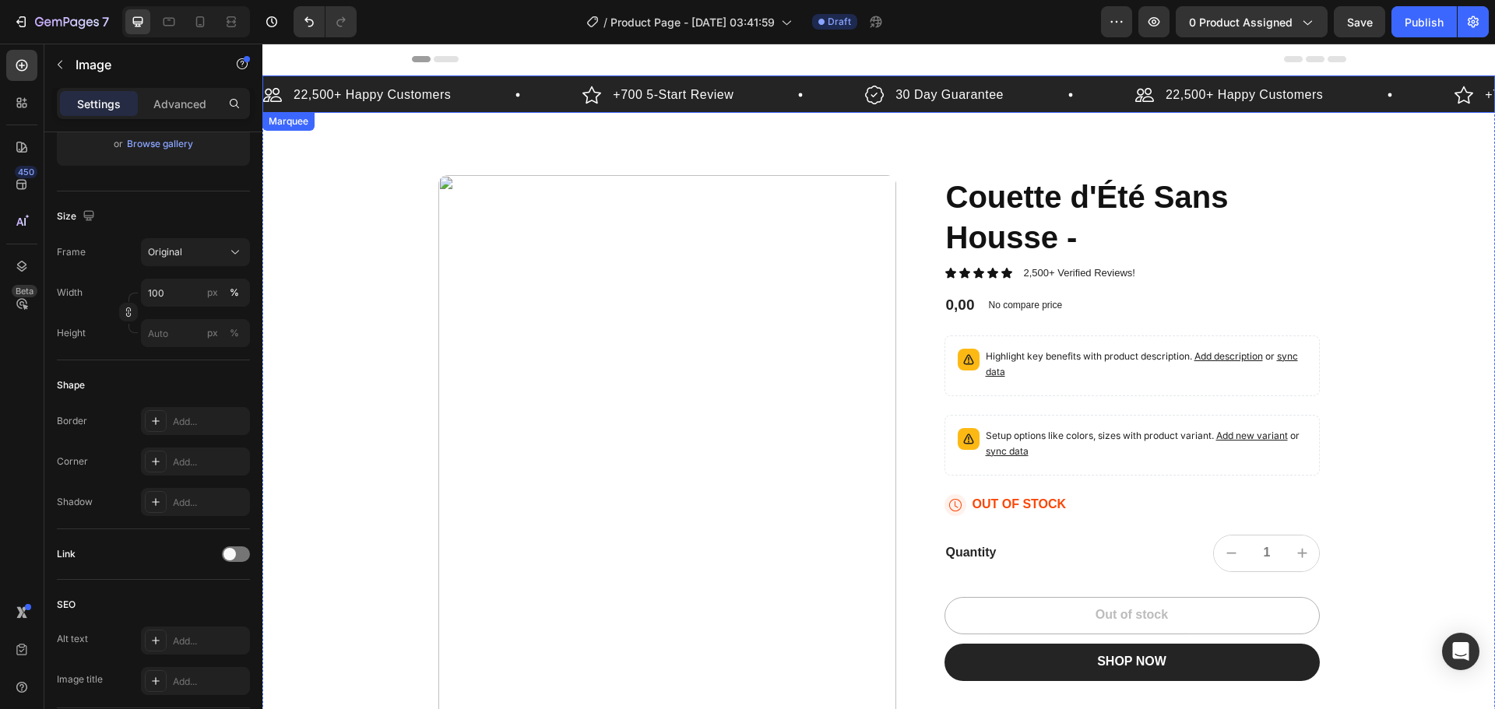
click at [472, 95] on div "22,500+ Happy Customers Item List" at bounding box center [422, 94] width 319 height 23
